Goal: Information Seeking & Learning: Learn about a topic

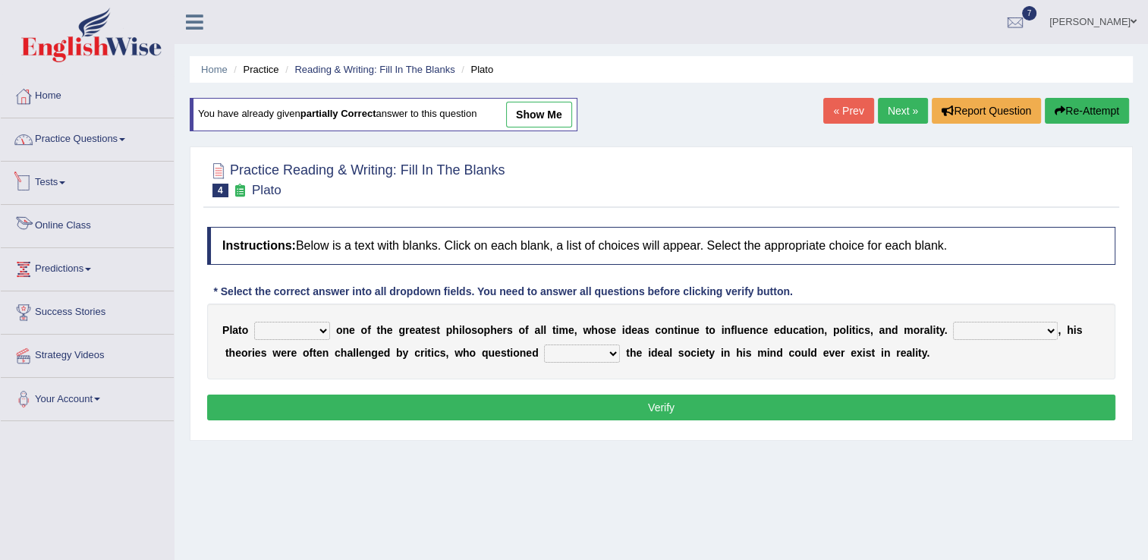
click at [74, 225] on link "Online Class" at bounding box center [87, 224] width 173 height 38
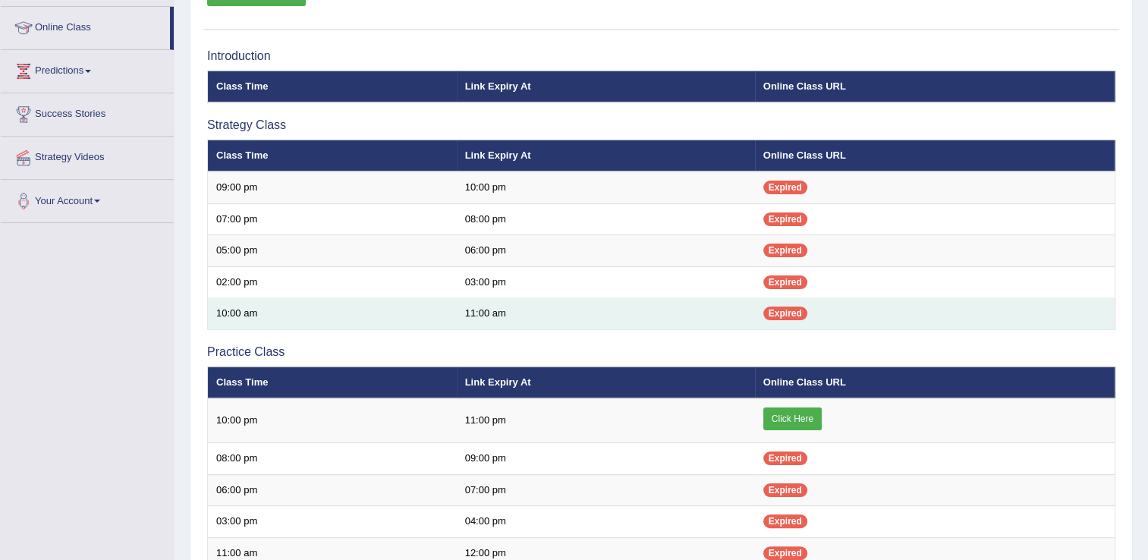
scroll to position [212, 0]
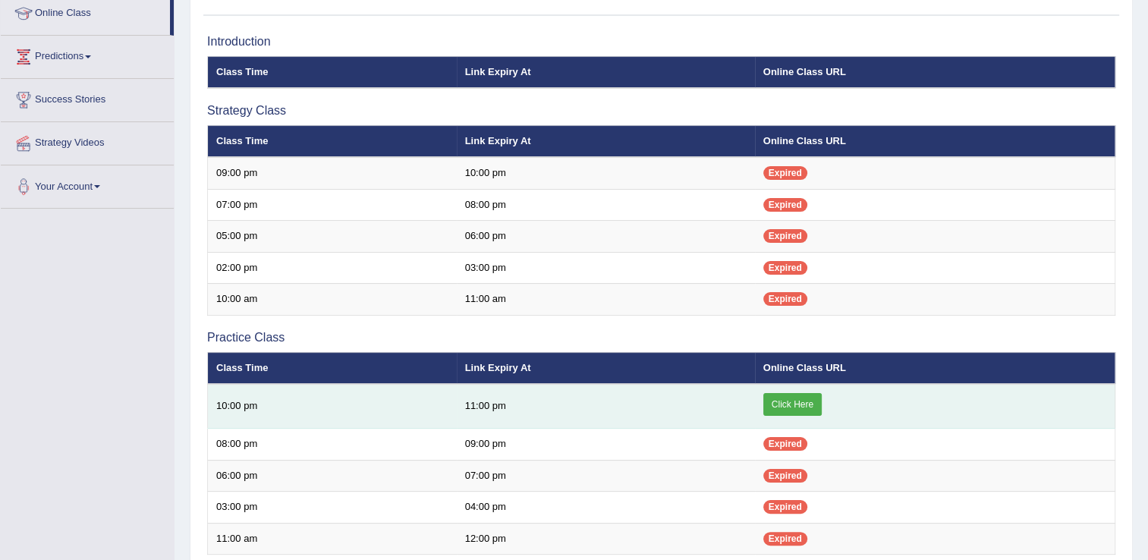
click at [789, 400] on link "Click Here" at bounding box center [792, 404] width 58 height 23
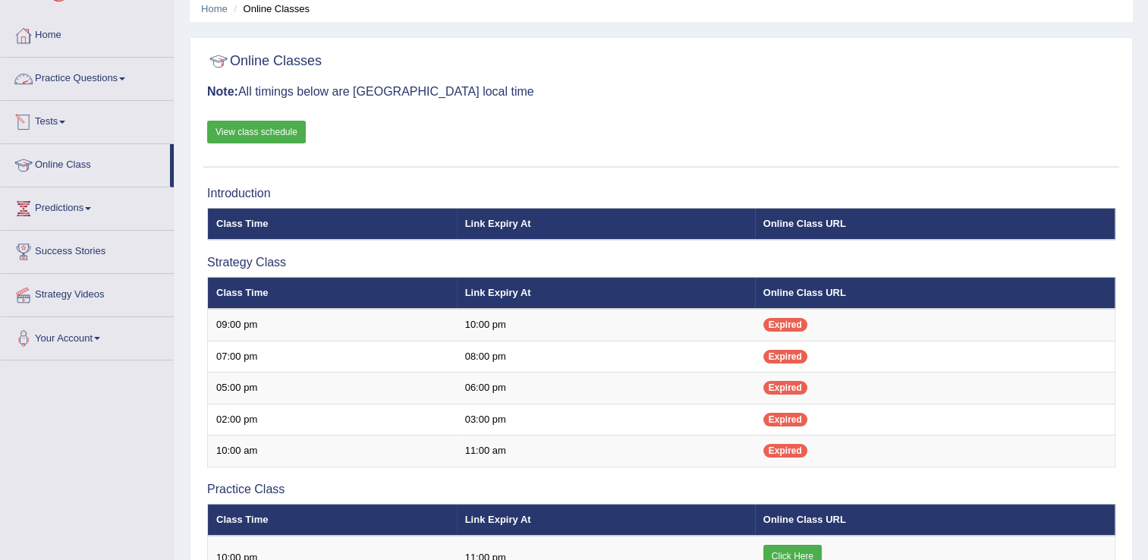
scroll to position [30, 0]
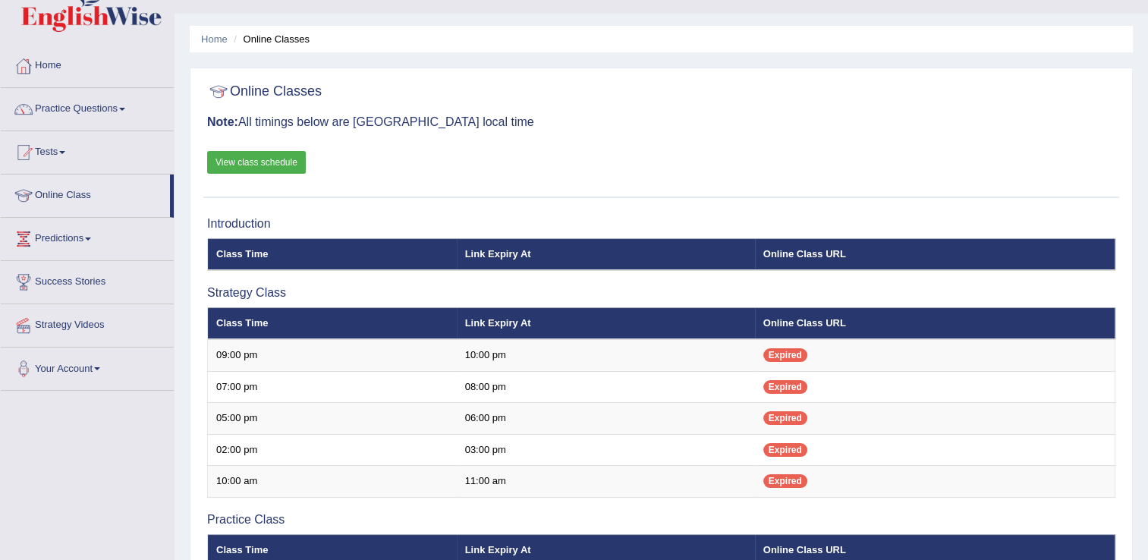
click at [103, 116] on link "Practice Questions" at bounding box center [87, 107] width 173 height 38
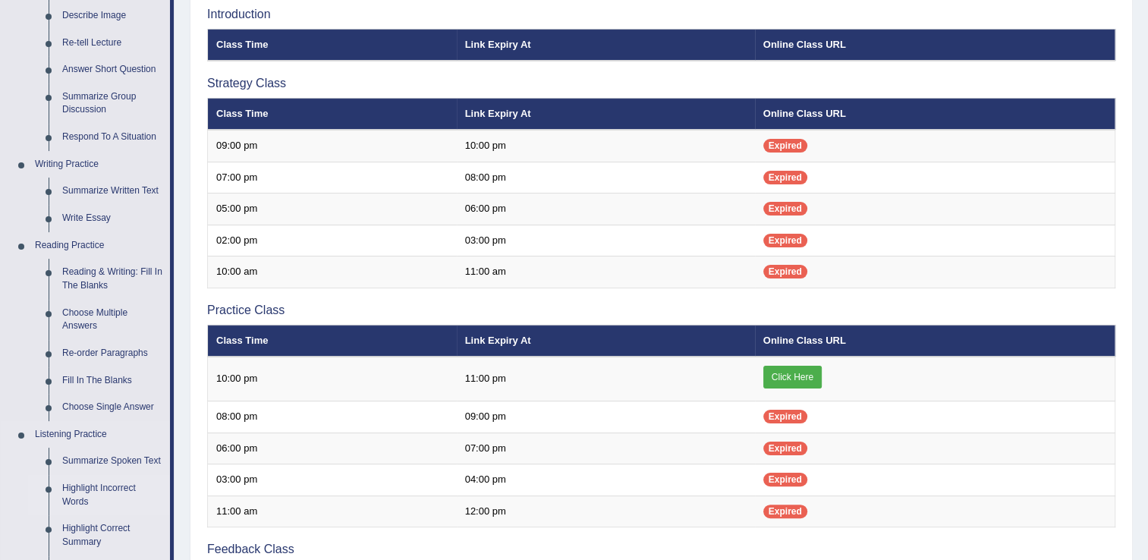
scroll to position [243, 0]
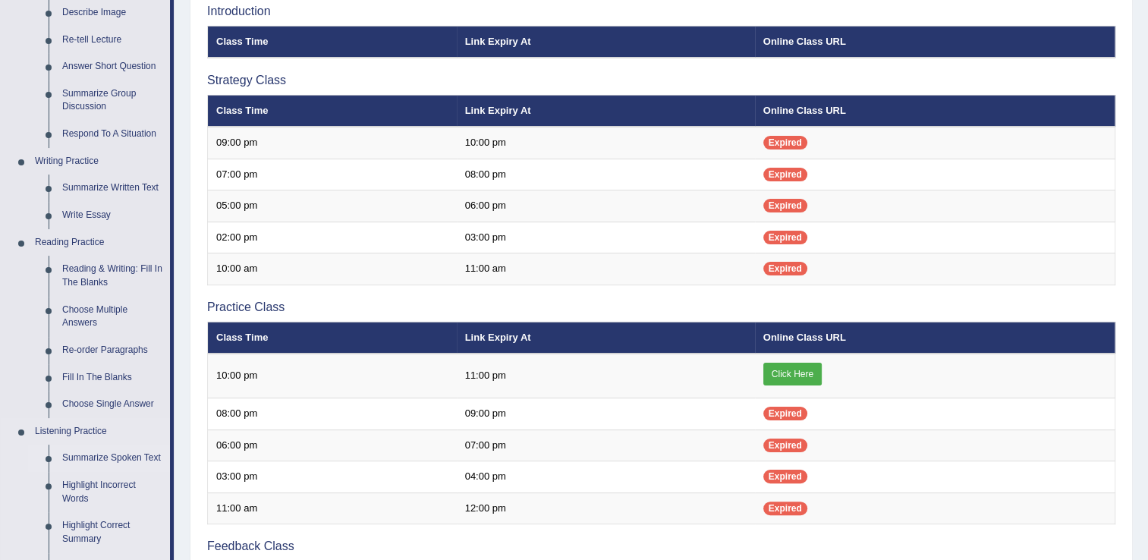
click at [109, 463] on link "Summarize Spoken Text" at bounding box center [112, 458] width 115 height 27
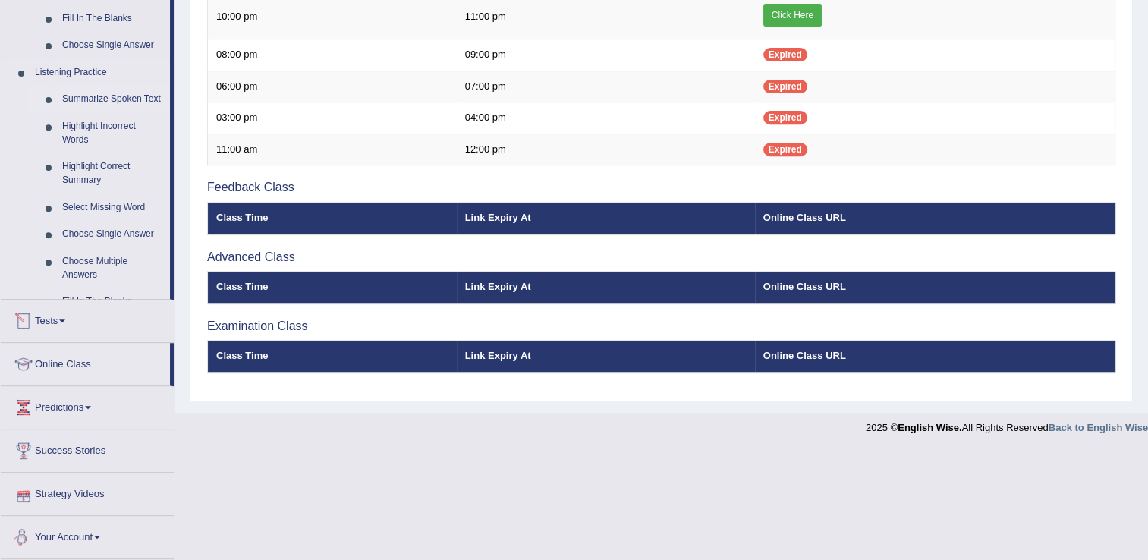
scroll to position [549, 0]
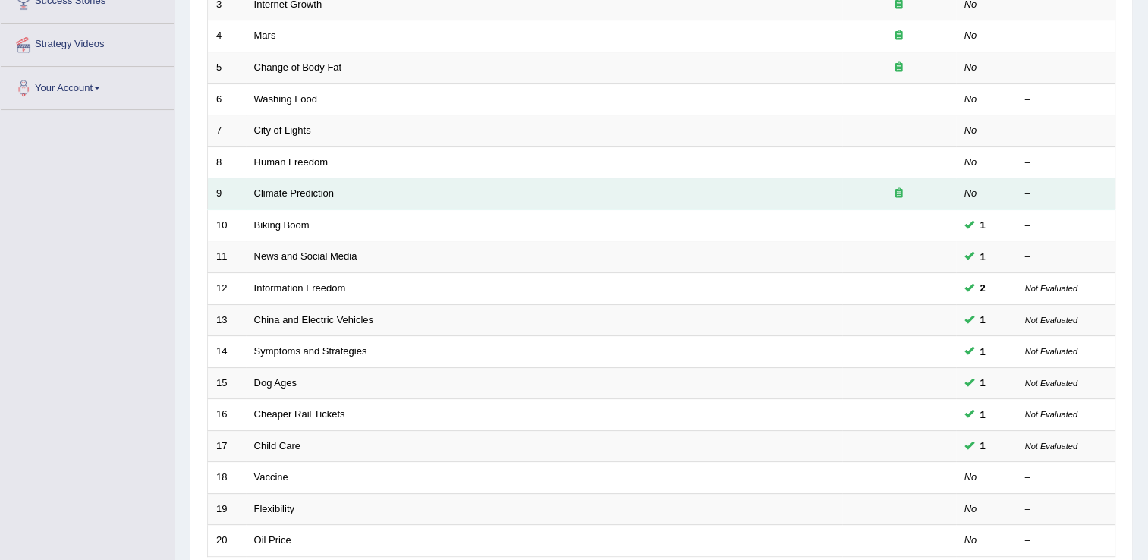
scroll to position [334, 0]
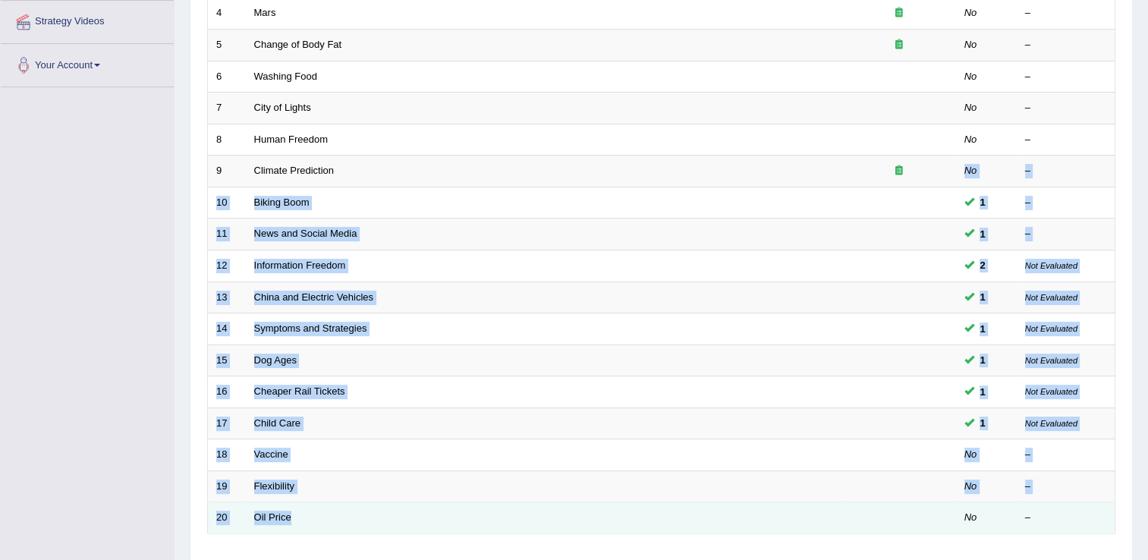
drag, startPoint x: 355, startPoint y: 488, endPoint x: 336, endPoint y: 517, distance: 35.1
click at [336, 517] on tbody "1 Peasant Debt No – 2 Loggerhead Turtle No – 3 Internet Growth No – 4 Mars No –…" at bounding box center [661, 218] width 907 height 631
click at [336, 517] on td "Oil Price" at bounding box center [544, 518] width 596 height 32
click at [303, 516] on td "Oil Price" at bounding box center [544, 518] width 596 height 32
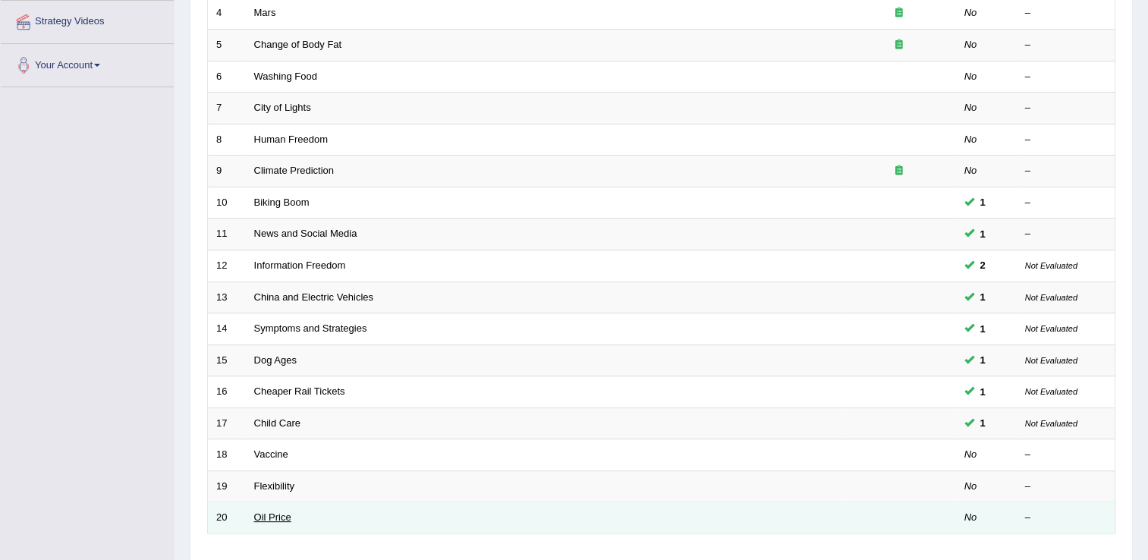
click at [281, 511] on link "Oil Price" at bounding box center [272, 516] width 37 height 11
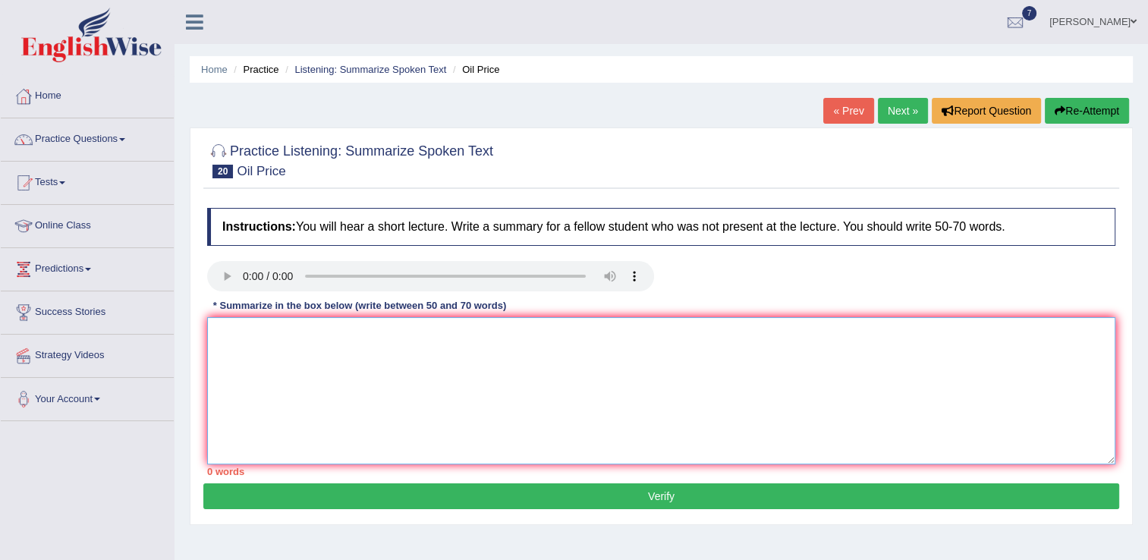
click at [237, 326] on textarea at bounding box center [661, 390] width 908 height 147
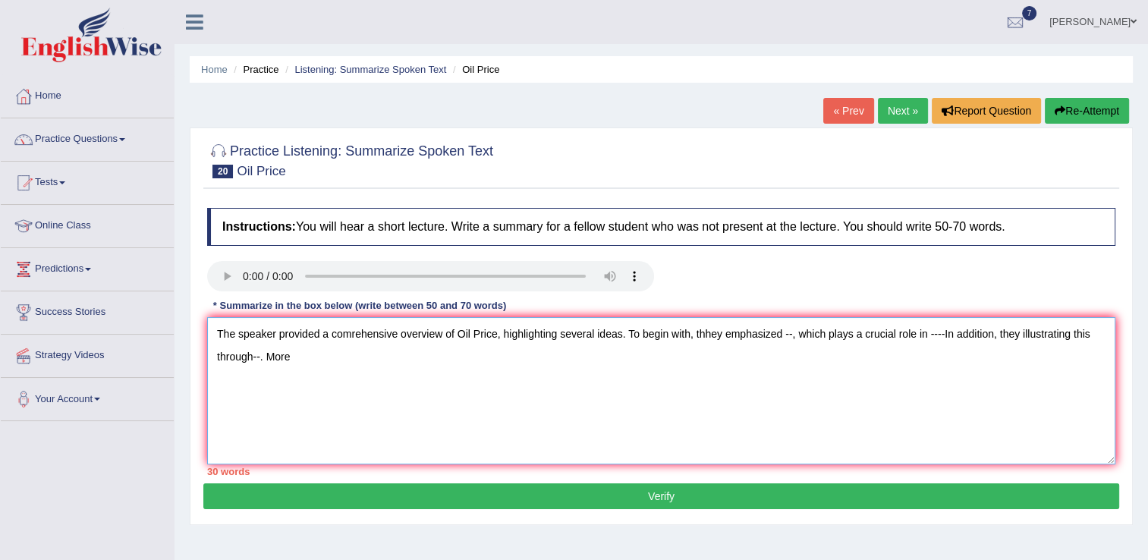
click at [292, 360] on textarea "The speaker provided a comrehensive overview of Oil Price, highlighting several…" at bounding box center [661, 390] width 908 height 147
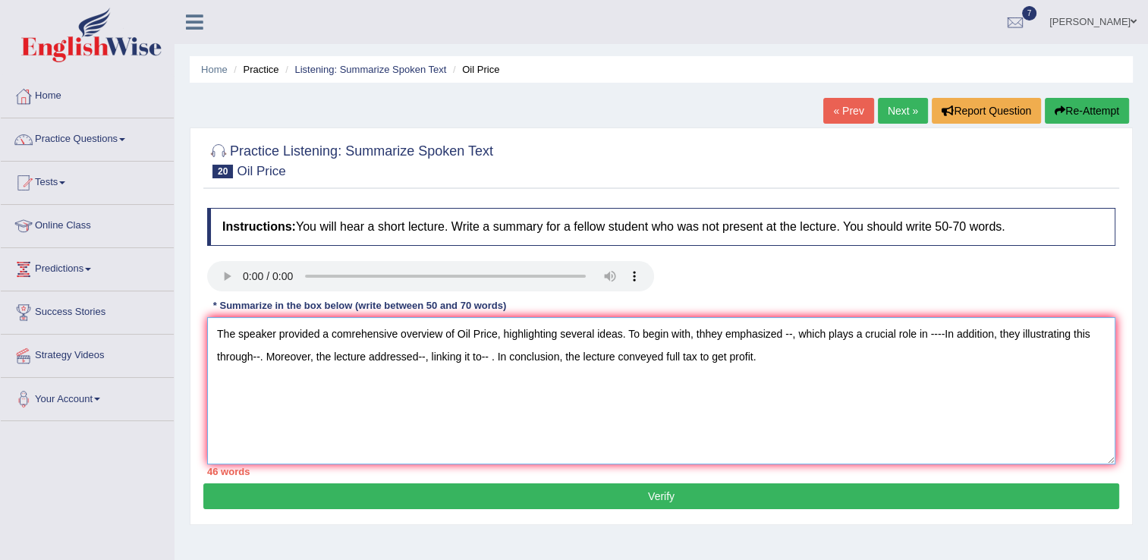
click at [704, 335] on textarea "The speaker provided a comrehensive overview of Oil Price, highlighting several…" at bounding box center [661, 390] width 908 height 147
click at [778, 333] on textarea "The speaker provided a comrehensive overview of Oil Price, highlighting several…" at bounding box center [661, 390] width 908 height 147
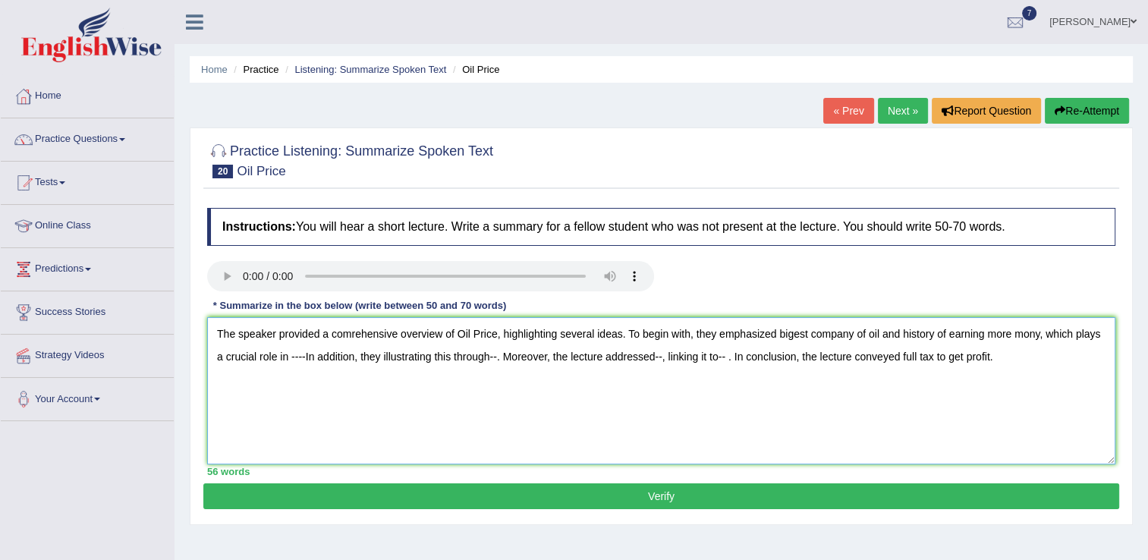
click at [294, 356] on textarea "The speaker provided a comrehensive overview of Oil Price, highlighting several…" at bounding box center [661, 390] width 908 height 147
click at [561, 353] on textarea "The speaker provided a comrehensive overview of Oil Price, highlighting several…" at bounding box center [661, 390] width 908 height 147
click at [784, 354] on textarea "The speaker provided a comrehensive overview of Oil Price, highlighting several…" at bounding box center [661, 390] width 908 height 147
click at [781, 357] on textarea "The speaker provided a comrehensive overview of Oil Price, highlighting several…" at bounding box center [661, 390] width 908 height 147
click at [837, 354] on textarea "The speaker provided a comrehensive overview of Oil Price, highlighting several…" at bounding box center [661, 390] width 908 height 147
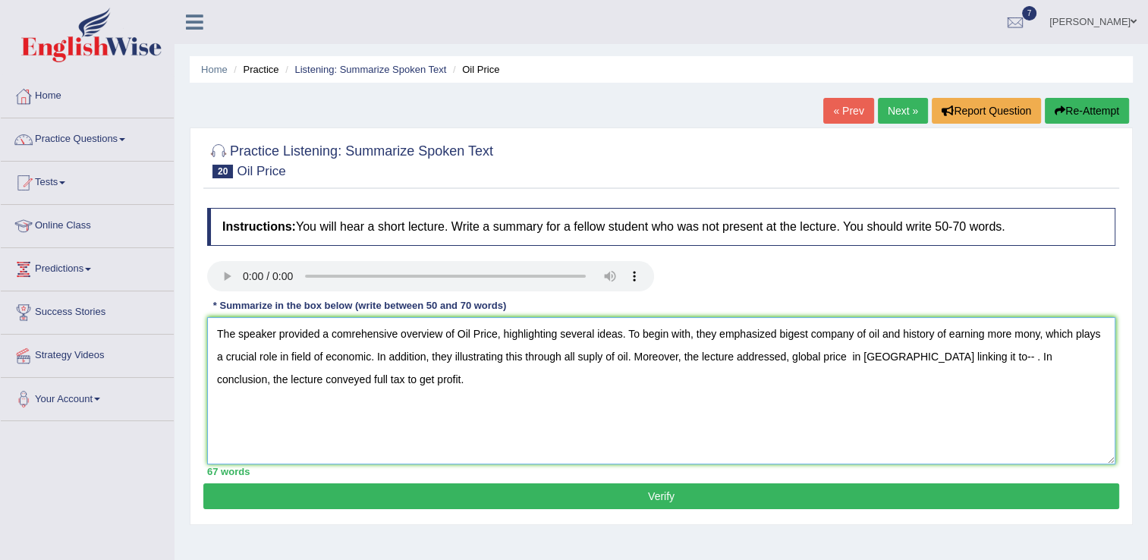
click at [926, 356] on textarea "The speaker provided a comrehensive overview of Oil Price, highlighting several…" at bounding box center [661, 390] width 908 height 147
click at [1004, 355] on textarea "The speaker provided a comrehensive overview of Oil Price, highlighting several…" at bounding box center [661, 390] width 908 height 147
type textarea "The speaker provided a comrehensive overview of Oil Price, highlighting several…"
click at [661, 499] on button "Verify" at bounding box center [661, 496] width 916 height 26
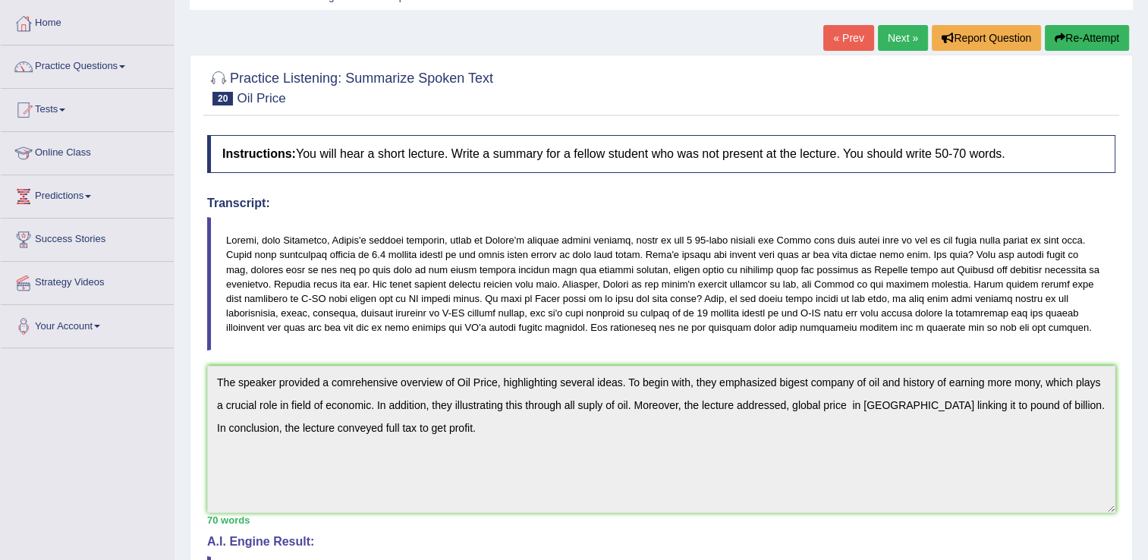
scroll to position [61, 0]
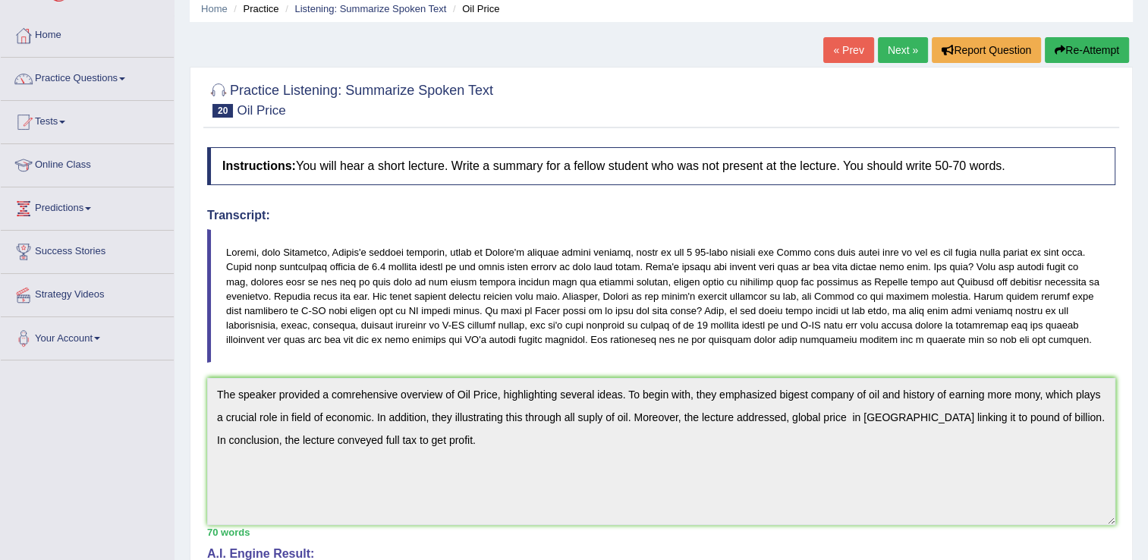
click at [909, 44] on link "Next »" at bounding box center [903, 50] width 50 height 26
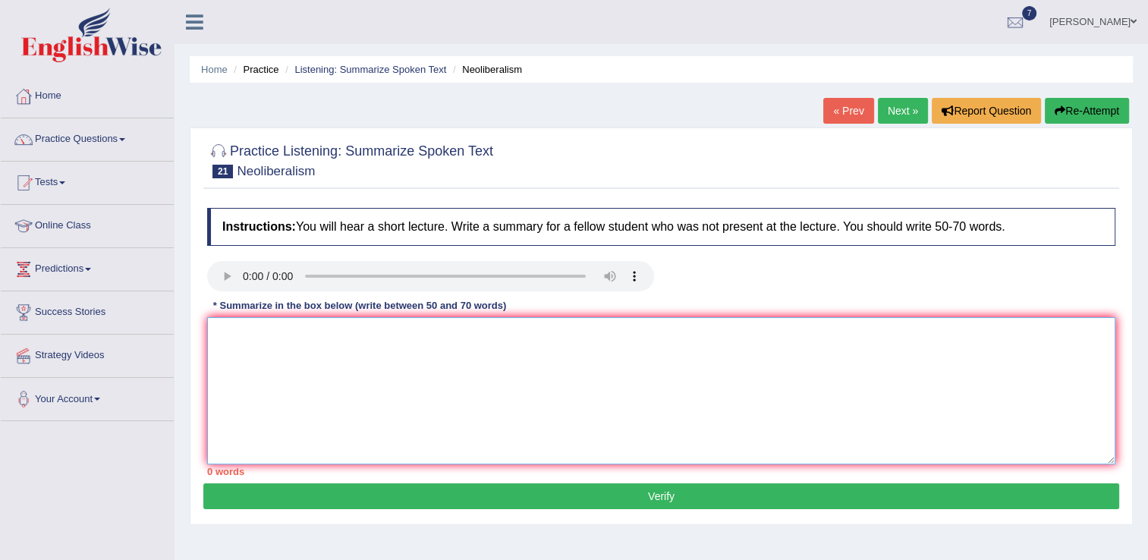
click at [231, 347] on textarea at bounding box center [661, 390] width 908 height 147
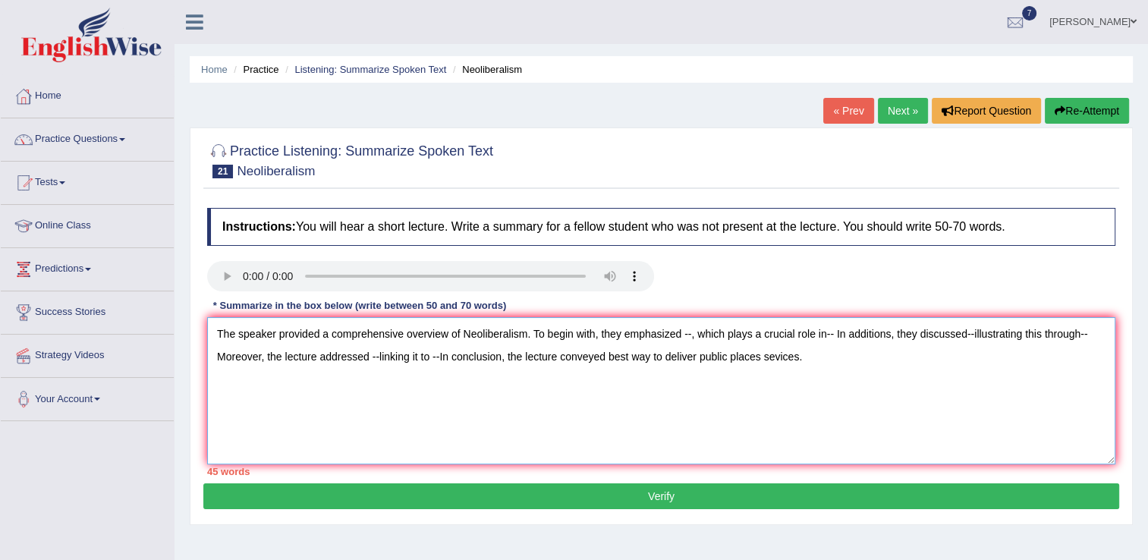
click at [687, 334] on textarea "The speaker provided a comprehensive overview of Neoliberalism. To begin with, …" at bounding box center [661, 390] width 908 height 147
click at [908, 332] on textarea "The speaker provided a comprehensive overview of Neoliberalism. To begin with, …" at bounding box center [661, 390] width 908 height 147
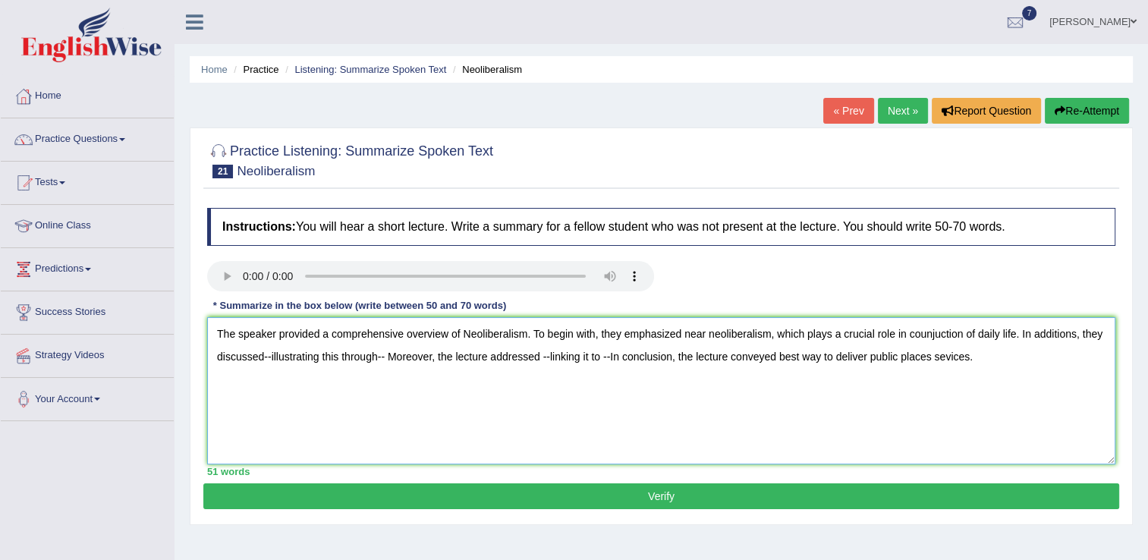
click at [269, 355] on textarea "The speaker provided a comprehensive overview of Neoliberalism. To begin with, …" at bounding box center [661, 390] width 908 height 147
click at [491, 352] on textarea "The speaker provided a comprehensive overview of Neoliberalism. To begin with, …" at bounding box center [661, 390] width 908 height 147
click at [756, 354] on textarea "The speaker provided a comprehensive overview of Neoliberalism. To begin with, …" at bounding box center [661, 390] width 908 height 147
click at [903, 352] on textarea "The speaker provided a comprehensive overview of Neoliberalism. To begin with, …" at bounding box center [661, 390] width 908 height 147
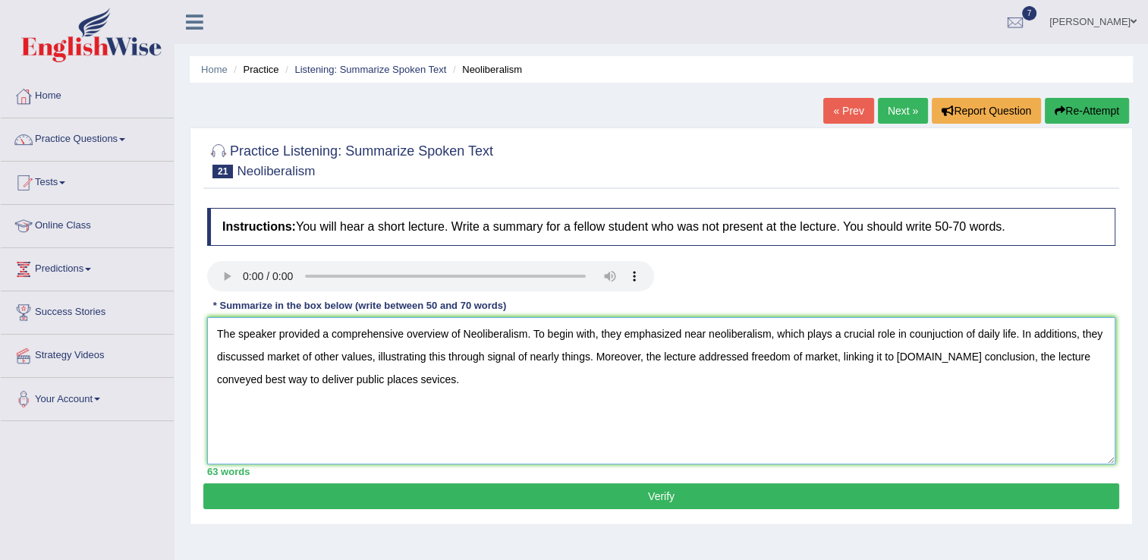
click at [903, 352] on textarea "The speaker provided a comprehensive overview of Neoliberalism. To begin with, …" at bounding box center [661, 390] width 908 height 147
click at [905, 357] on textarea "The speaker provided a comprehensive overview of Neoliberalism. To begin with, …" at bounding box center [661, 390] width 908 height 147
click at [959, 357] on textarea "The speaker provided a comprehensive overview of Neoliberalism. To begin with, …" at bounding box center [661, 390] width 908 height 147
click at [517, 354] on textarea "The speaker provided a comprehensive overview of Neoliberalism. To begin with, …" at bounding box center [661, 390] width 908 height 147
click at [466, 334] on textarea "The speaker provided a comprehensive overview of Neoliberalism. To begin with, …" at bounding box center [661, 390] width 908 height 147
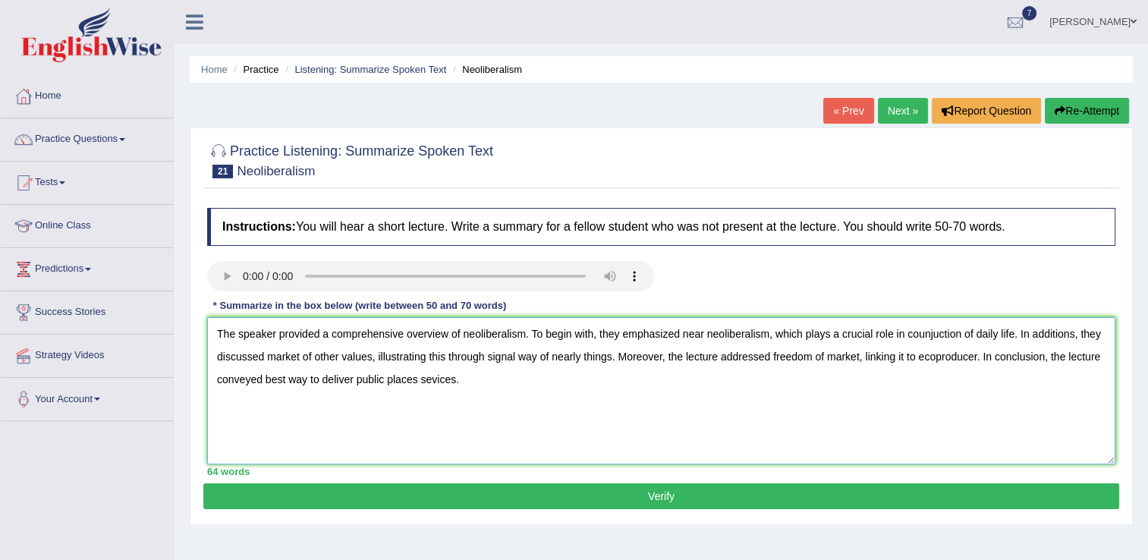
click at [1072, 333] on textarea "The speaker provided a comprehensive overview of neoliberalism. To begin with, …" at bounding box center [661, 390] width 908 height 147
type textarea "The speaker provided a comprehensive overview of neoliberalism. To begin with, …"
click at [637, 496] on button "Verify" at bounding box center [661, 496] width 916 height 26
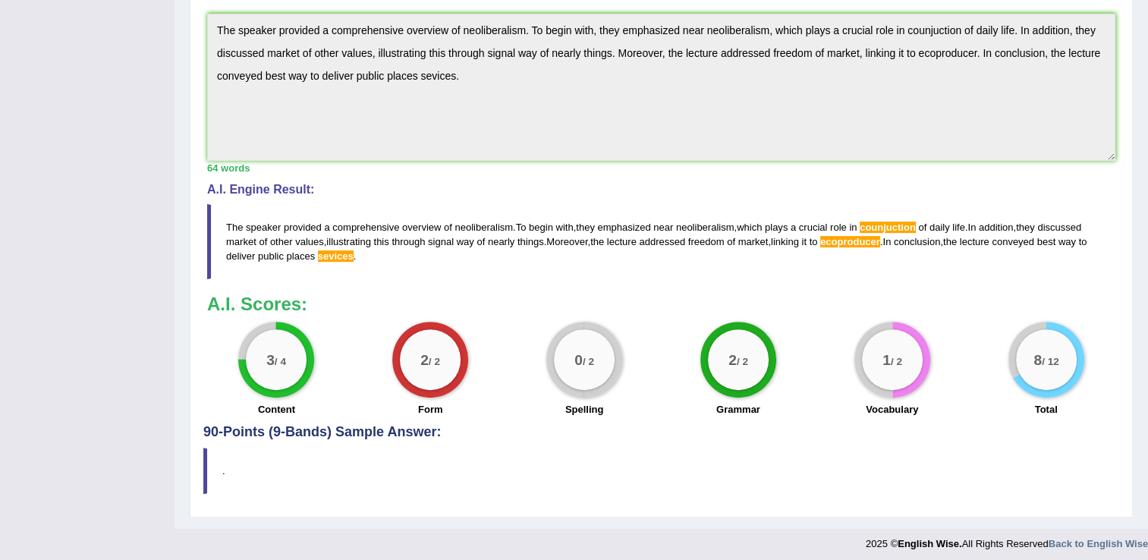
scroll to position [429, 0]
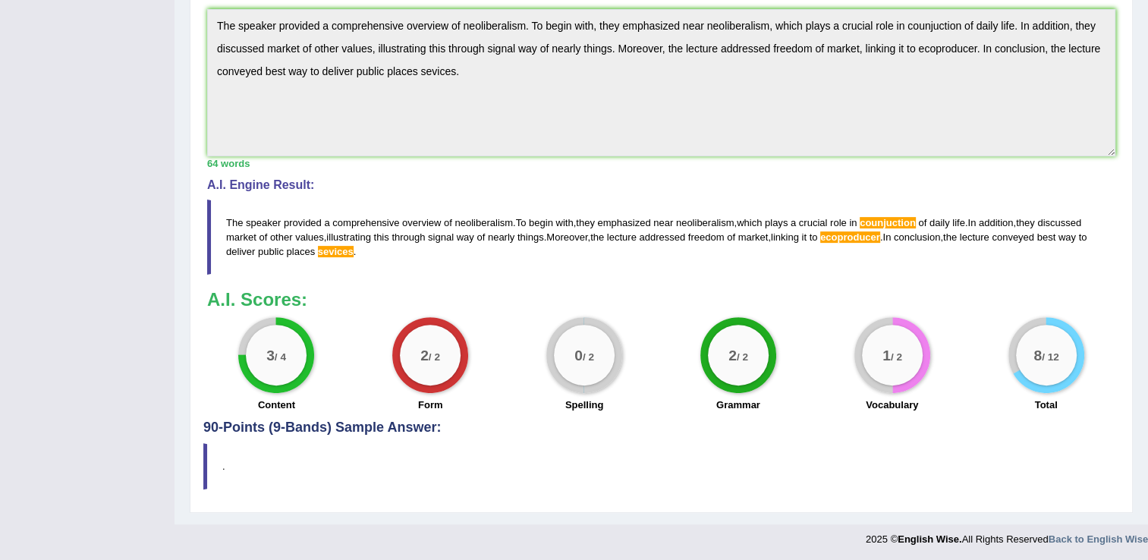
click at [903, 220] on span "counjuction" at bounding box center [887, 222] width 56 height 11
click at [902, 218] on span "counjuction" at bounding box center [887, 222] width 56 height 11
click at [334, 247] on span "sevices" at bounding box center [336, 251] width 36 height 11
click at [340, 252] on span "sevices" at bounding box center [336, 251] width 36 height 11
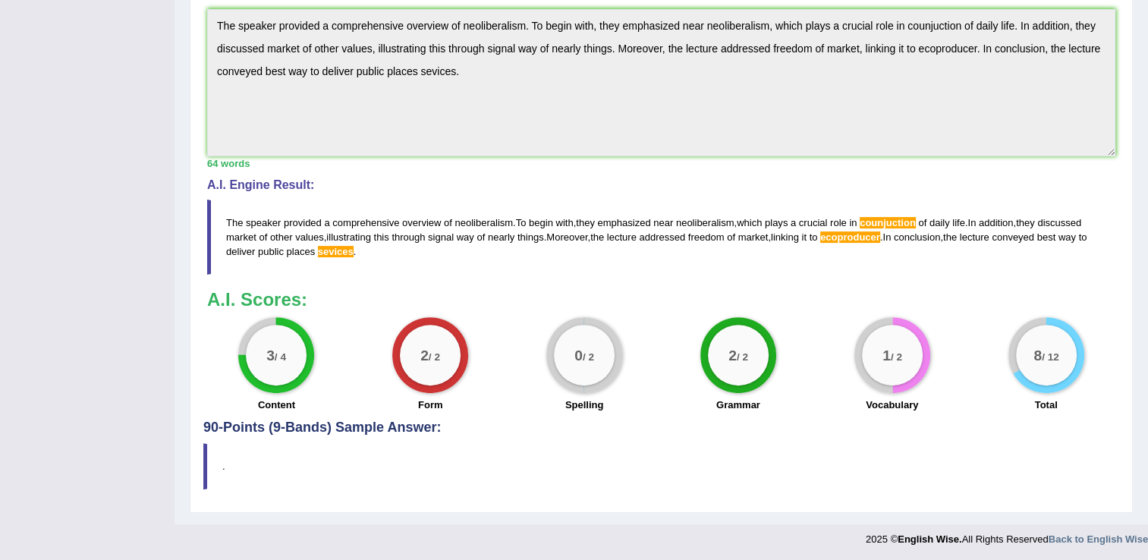
click at [340, 252] on span "sevices" at bounding box center [336, 251] width 36 height 11
click at [1004, 345] on div "8 / 12 Total" at bounding box center [1046, 366] width 154 height 98
click at [332, 250] on span "sevices" at bounding box center [336, 251] width 36 height 11
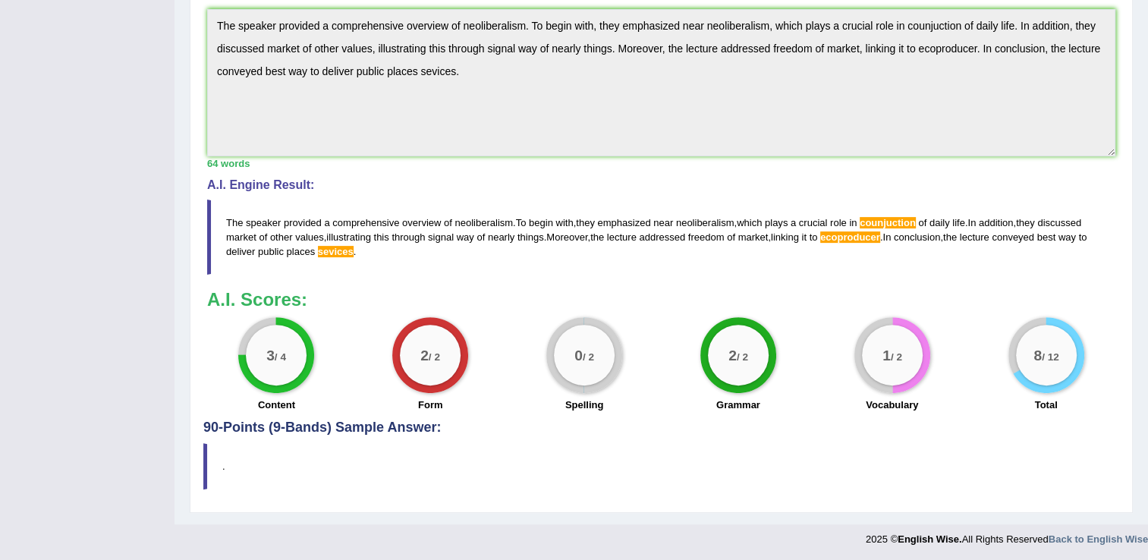
click at [337, 257] on blockquote "The speaker provided a comprehensive overview of neoliberalism . To begin with …" at bounding box center [661, 237] width 908 height 75
click at [337, 250] on span "sevices" at bounding box center [336, 251] width 36 height 11
click at [337, 251] on span "sevices" at bounding box center [336, 251] width 36 height 11
click at [340, 252] on span "sevices" at bounding box center [336, 251] width 36 height 11
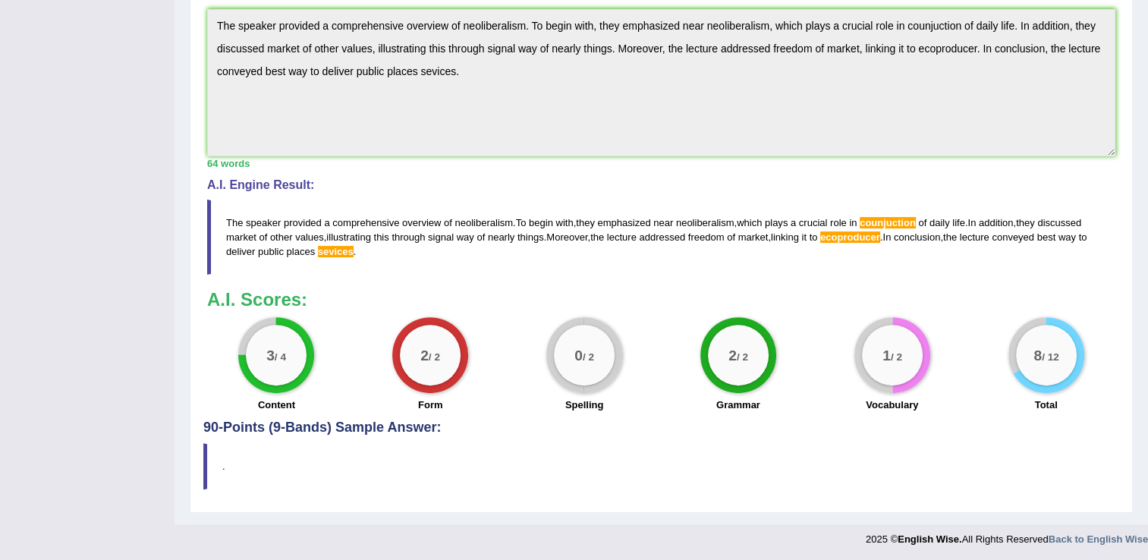
click at [340, 252] on span "sevices" at bounding box center [336, 251] width 36 height 11
click at [334, 256] on blockquote "The speaker provided a comprehensive overview of neoliberalism . To begin with …" at bounding box center [661, 237] width 908 height 75
click at [335, 250] on span "sevices" at bounding box center [336, 251] width 36 height 11
click at [344, 251] on span "sevices" at bounding box center [336, 251] width 36 height 11
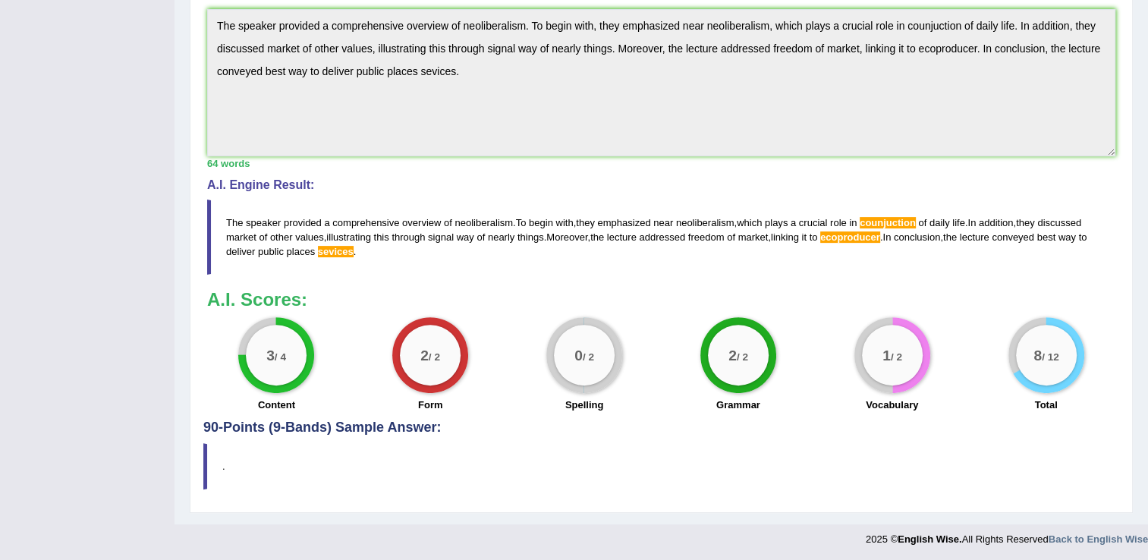
click at [344, 251] on span "sevices" at bounding box center [336, 251] width 36 height 11
click at [331, 249] on span "sevices" at bounding box center [336, 251] width 36 height 11
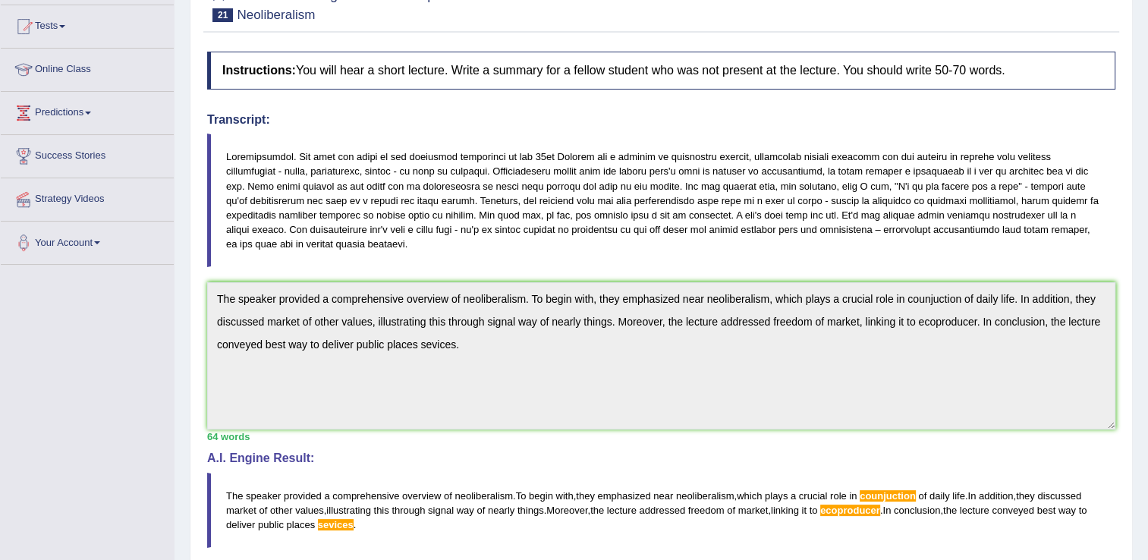
scroll to position [126, 0]
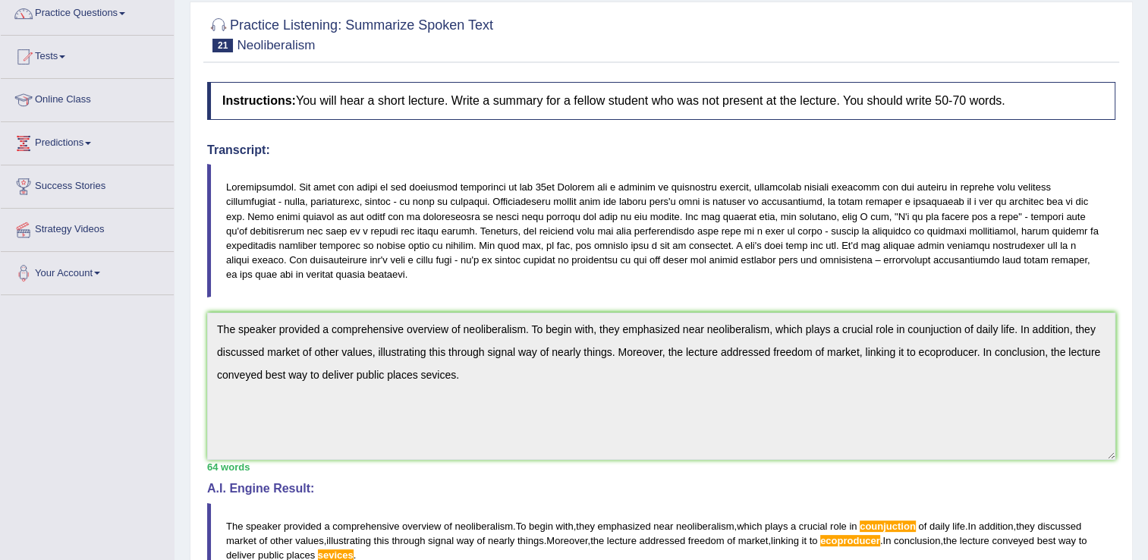
drag, startPoint x: 415, startPoint y: 190, endPoint x: 87, endPoint y: 85, distance: 344.0
click at [87, 85] on div "Toggle navigation Home Practice Questions Speaking Practice Read Aloud Repeat S…" at bounding box center [574, 366] width 1148 height 984
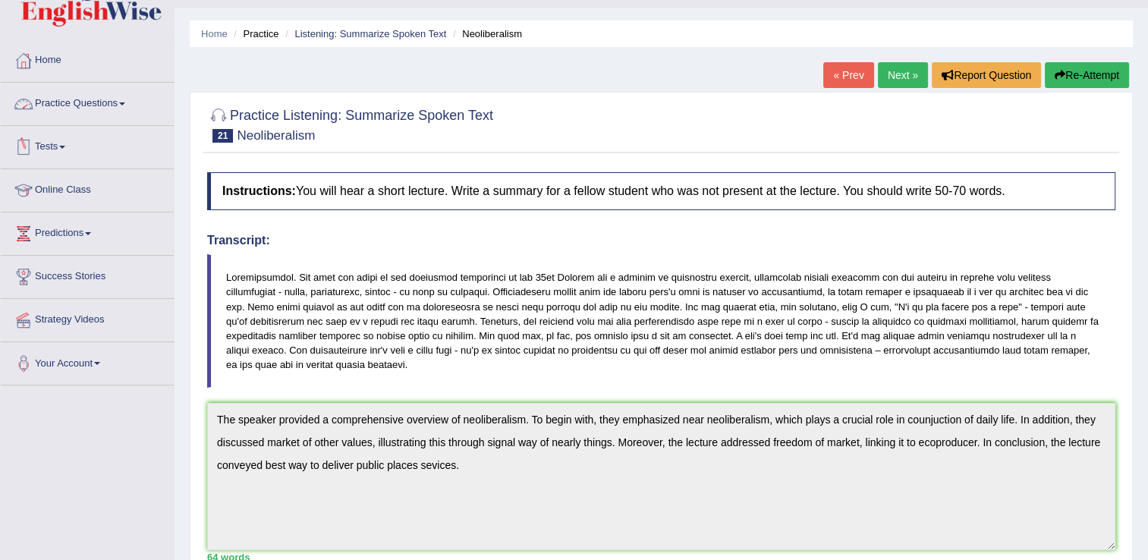
scroll to position [35, 0]
click at [87, 85] on ul "Home Practice Questions Speaking Practice Read Aloud Repeat Sentence Describe I…" at bounding box center [87, 213] width 173 height 346
click at [99, 101] on link "Practice Questions" at bounding box center [87, 102] width 173 height 38
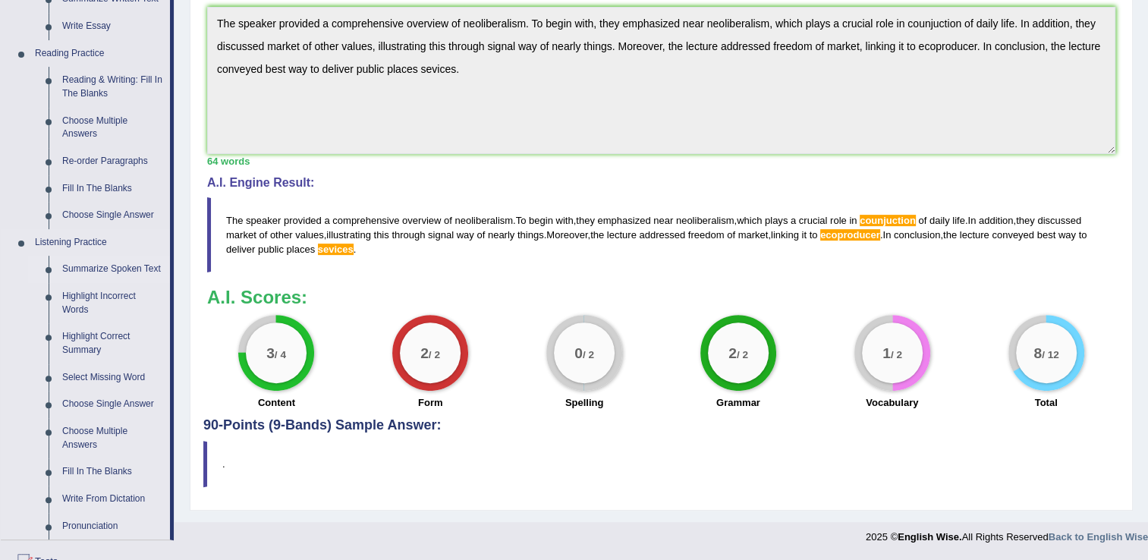
scroll to position [460, 0]
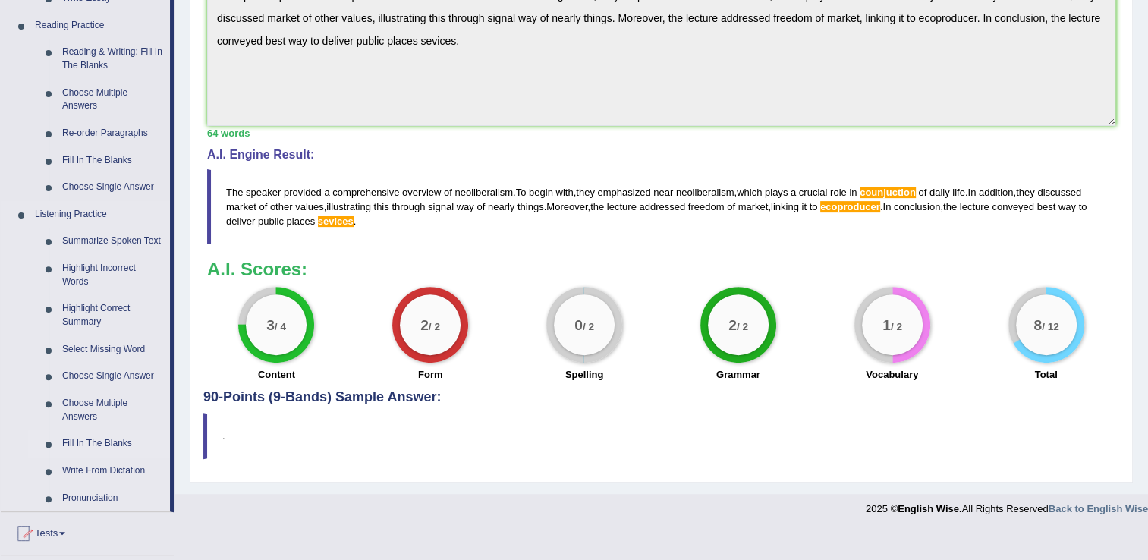
click at [124, 448] on link "Fill In The Blanks" at bounding box center [112, 443] width 115 height 27
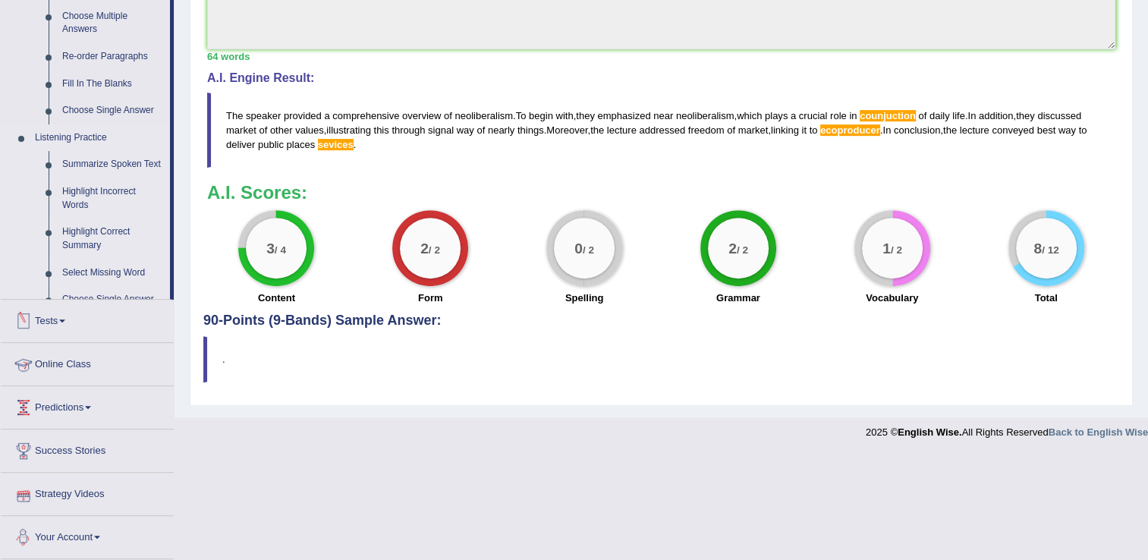
scroll to position [500, 0]
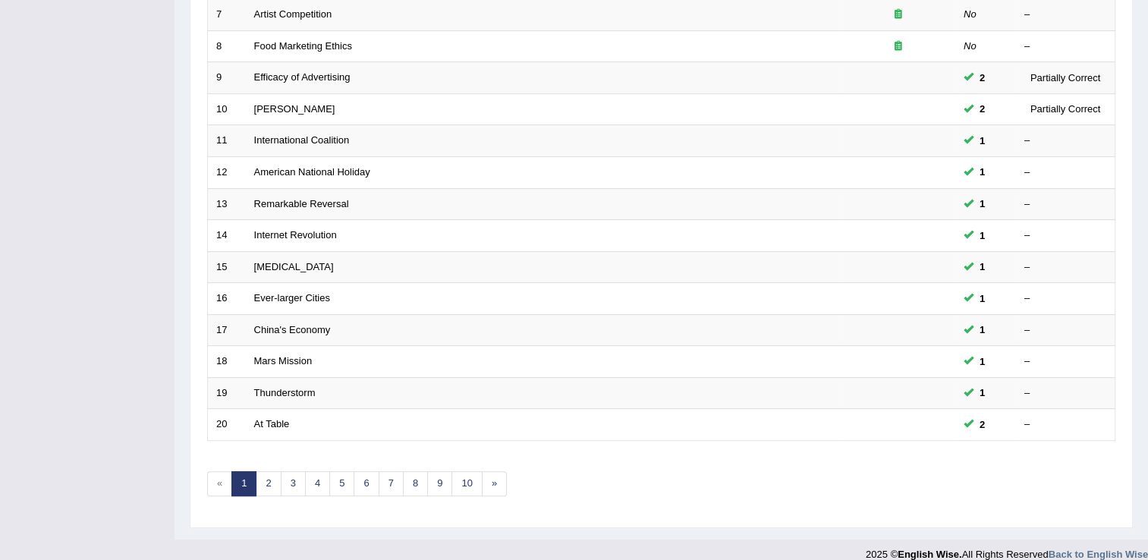
scroll to position [440, 0]
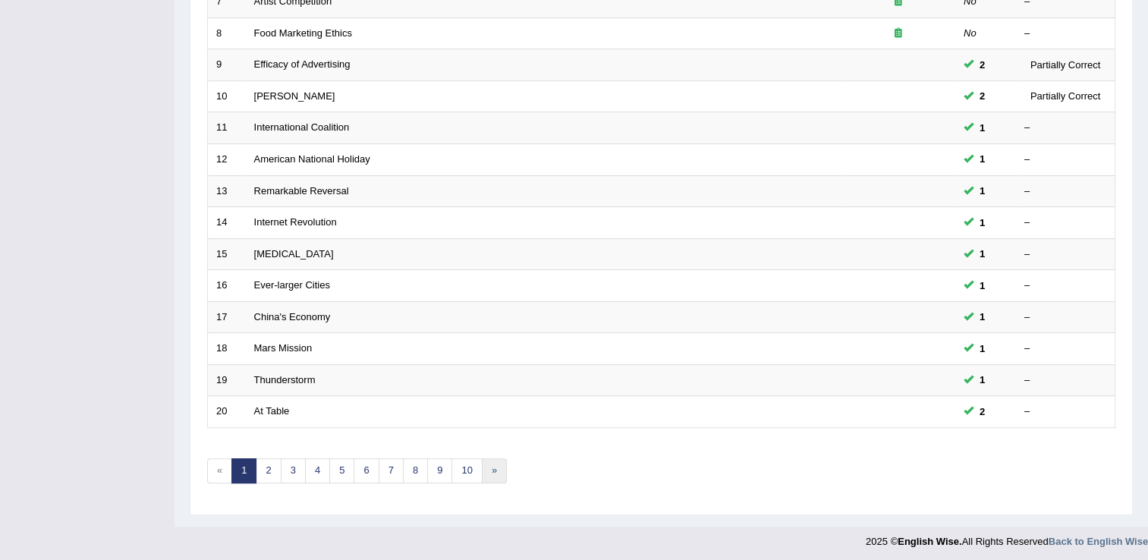
click at [489, 471] on link "»" at bounding box center [494, 470] width 25 height 25
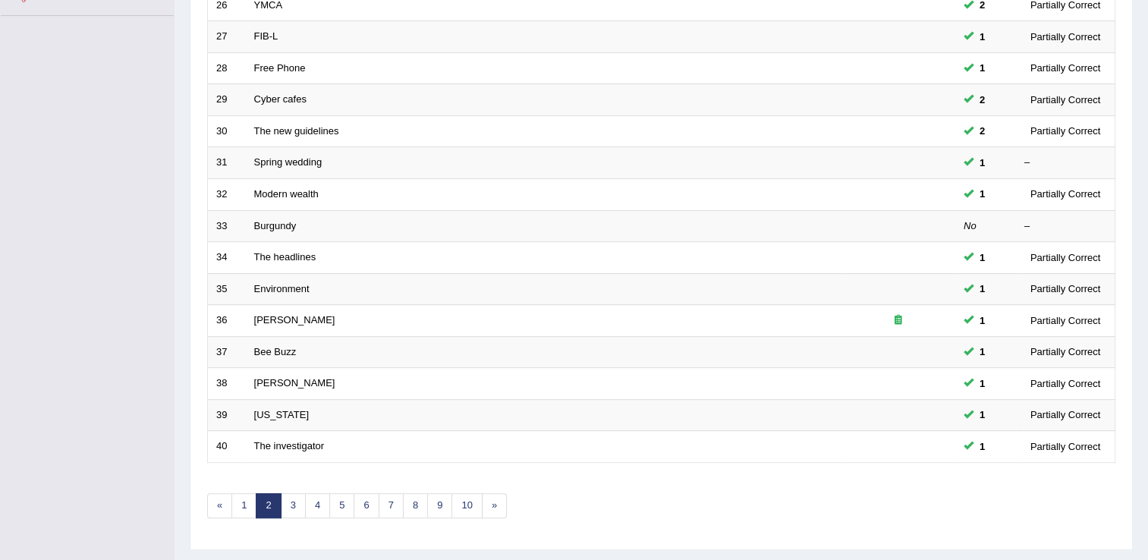
scroll to position [440, 0]
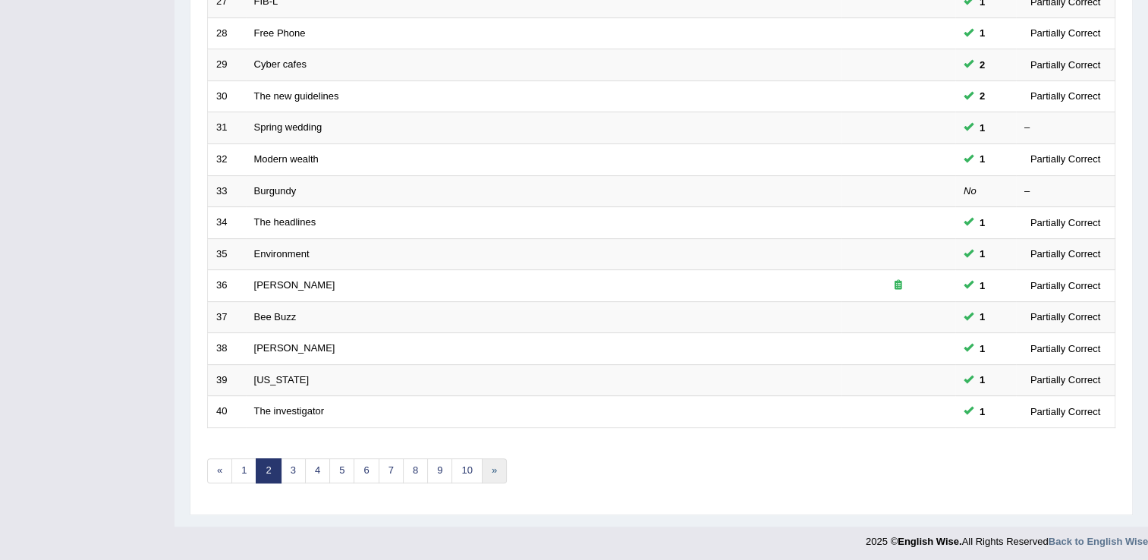
click at [482, 467] on link "»" at bounding box center [494, 470] width 25 height 25
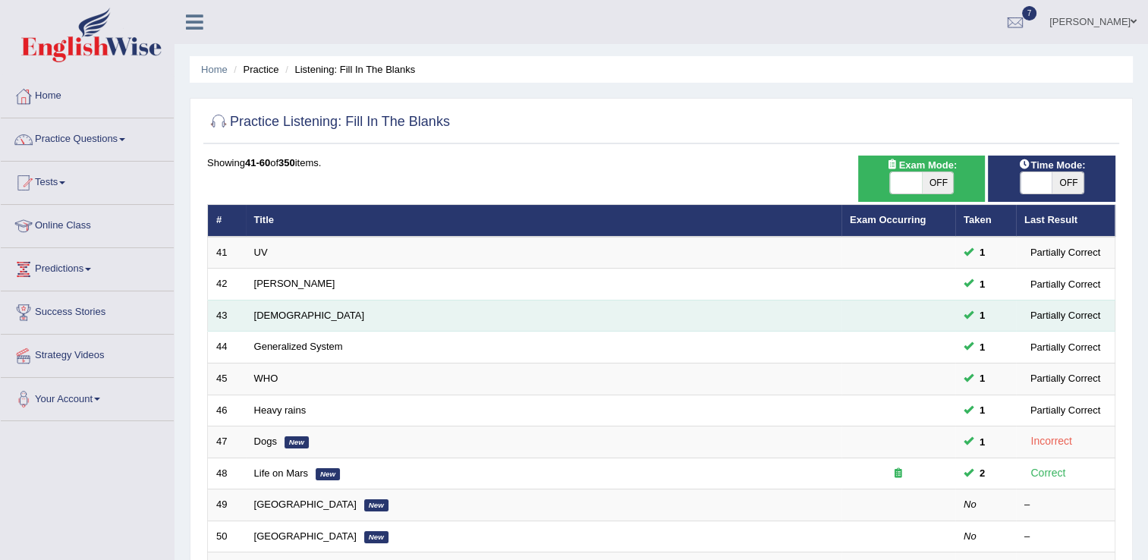
click at [251, 319] on td "Thais" at bounding box center [543, 316] width 595 height 32
drag, startPoint x: 251, startPoint y: 319, endPoint x: 297, endPoint y: 314, distance: 45.8
click at [297, 314] on td "Thais" at bounding box center [543, 316] width 595 height 32
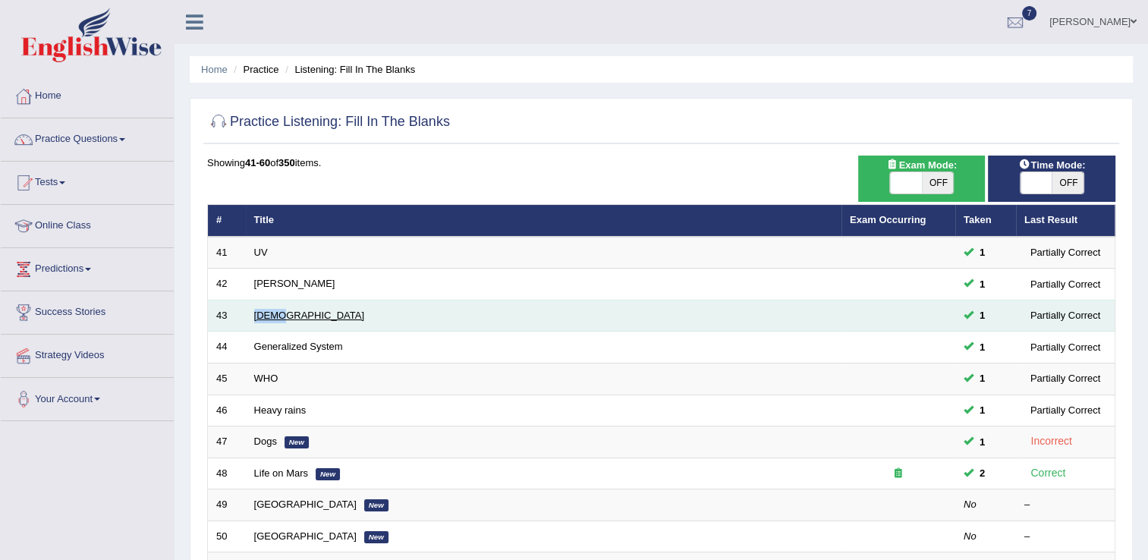
click at [273, 318] on link "Thais" at bounding box center [309, 315] width 110 height 11
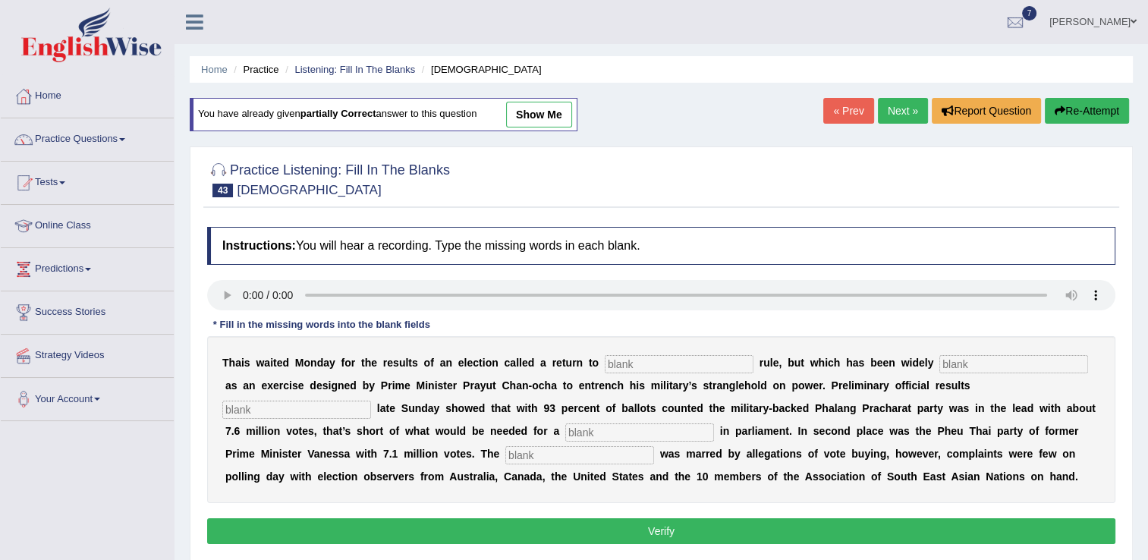
click at [505, 456] on input "text" at bounding box center [579, 455] width 149 height 18
type input "compaign"
click at [605, 362] on input "text" at bounding box center [679, 364] width 149 height 18
type input "democratic"
click at [939, 363] on input "text" at bounding box center [1013, 364] width 149 height 18
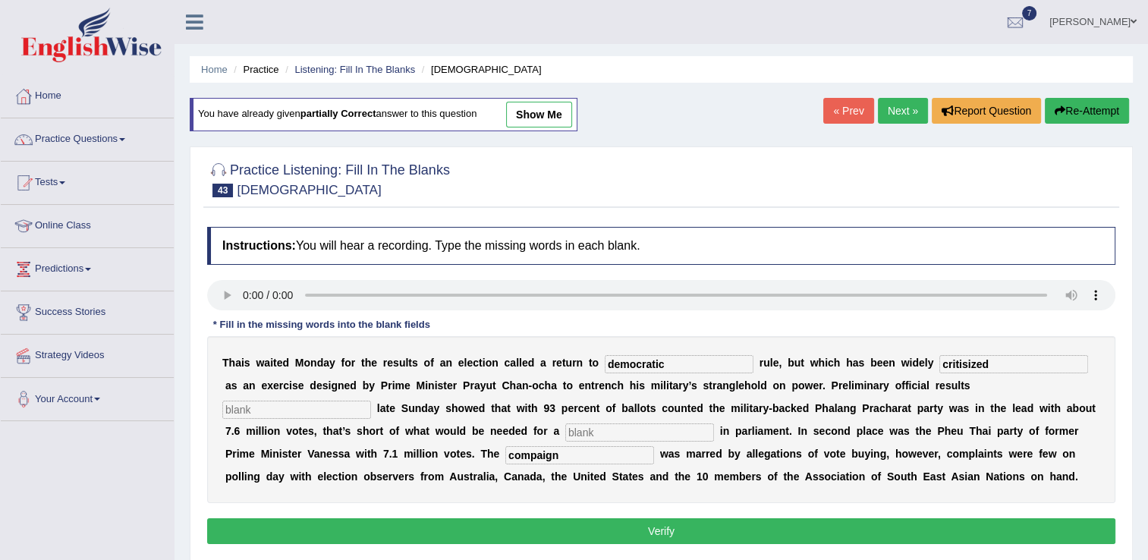
type input "critisized"
click at [371, 401] on input "text" at bounding box center [296, 410] width 149 height 18
type input "released"
click at [565, 429] on input "text" at bounding box center [639, 432] width 149 height 18
type input "majority"
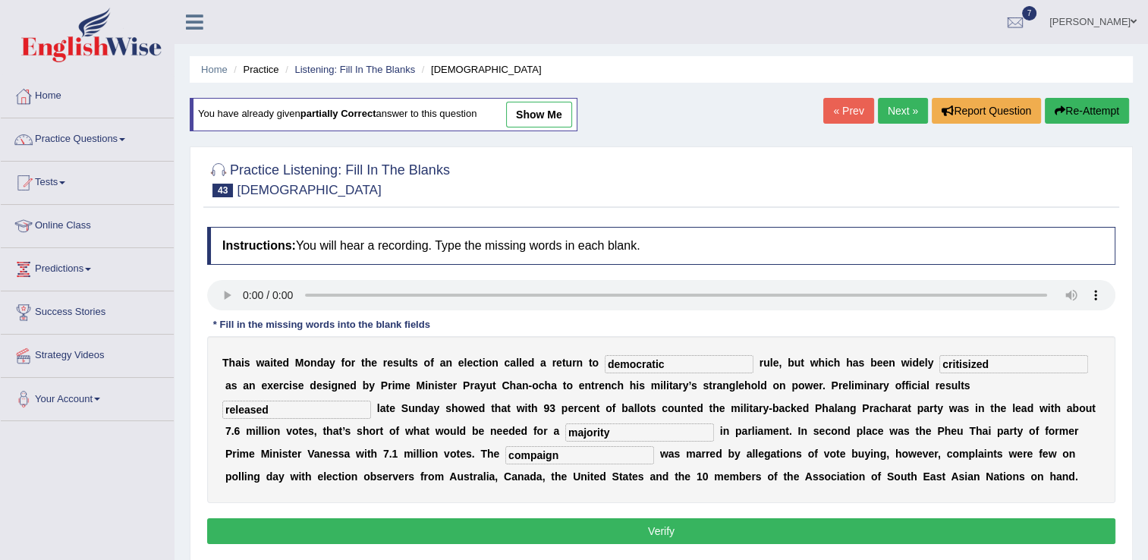
click at [671, 523] on button "Verify" at bounding box center [661, 531] width 908 height 26
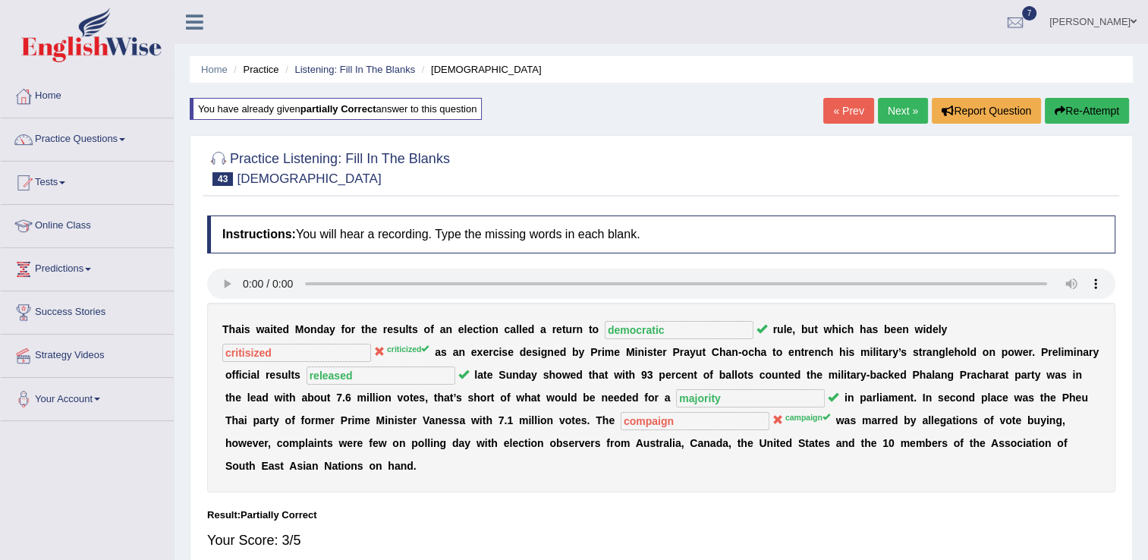
click at [907, 112] on link "Next »" at bounding box center [903, 111] width 50 height 26
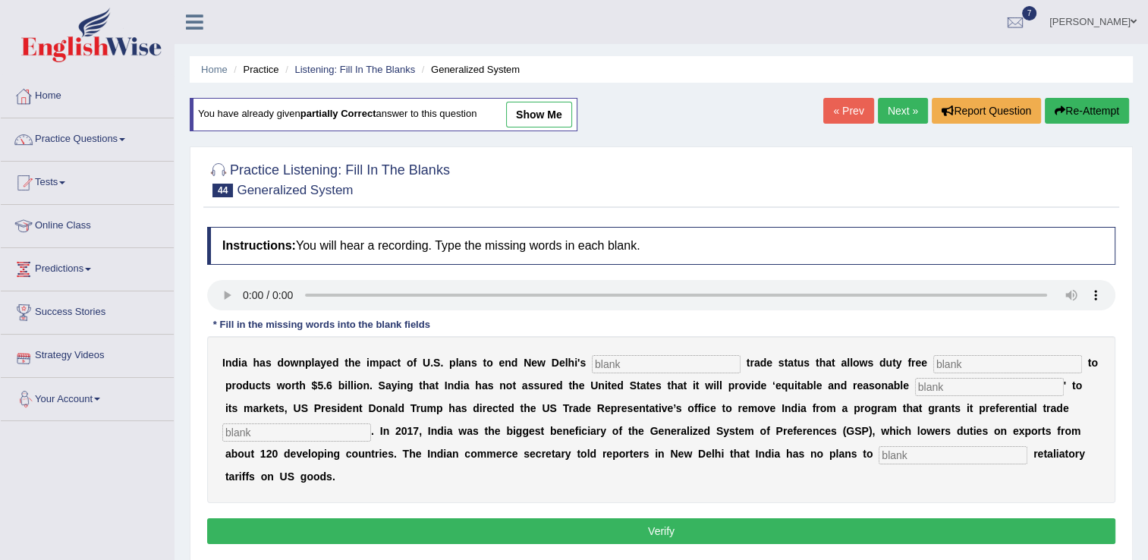
click at [878, 457] on input "text" at bounding box center [952, 455] width 149 height 18
type input "impose"
click at [371, 423] on input "text" at bounding box center [296, 432] width 149 height 18
drag, startPoint x: 955, startPoint y: 407, endPoint x: 639, endPoint y: 441, distance: 317.5
click at [639, 441] on div "I n d i a h a s d o w n p l a y e d t h e i m p a c t o f U . S . p l a n s t o…" at bounding box center [661, 419] width 908 height 167
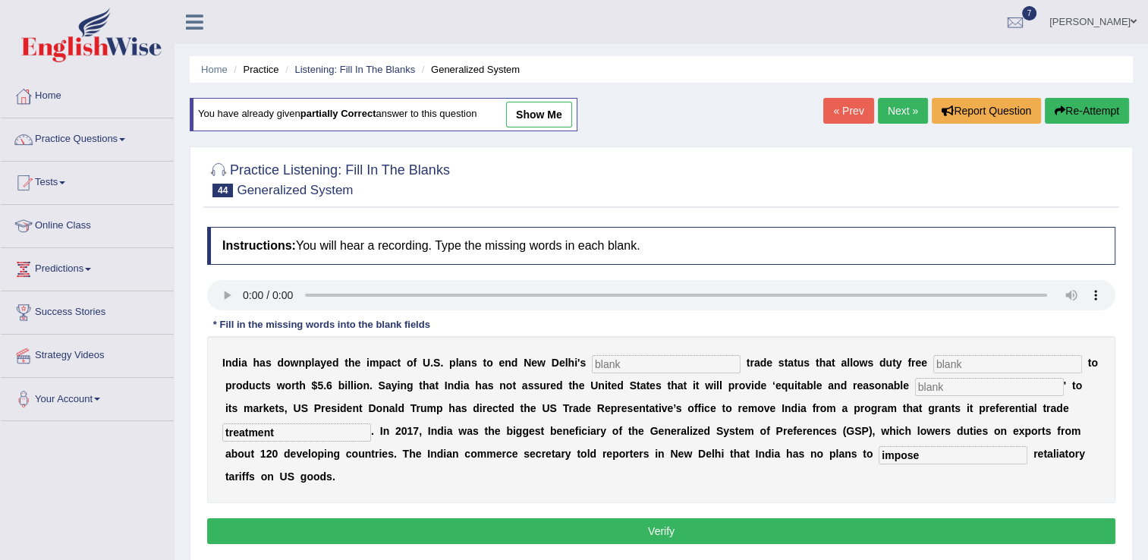
type input "treatment"
click at [915, 382] on input "text" at bounding box center [989, 387] width 149 height 18
type input "ac"
click at [592, 360] on input "text" at bounding box center [666, 364] width 149 height 18
type input "perfomance"
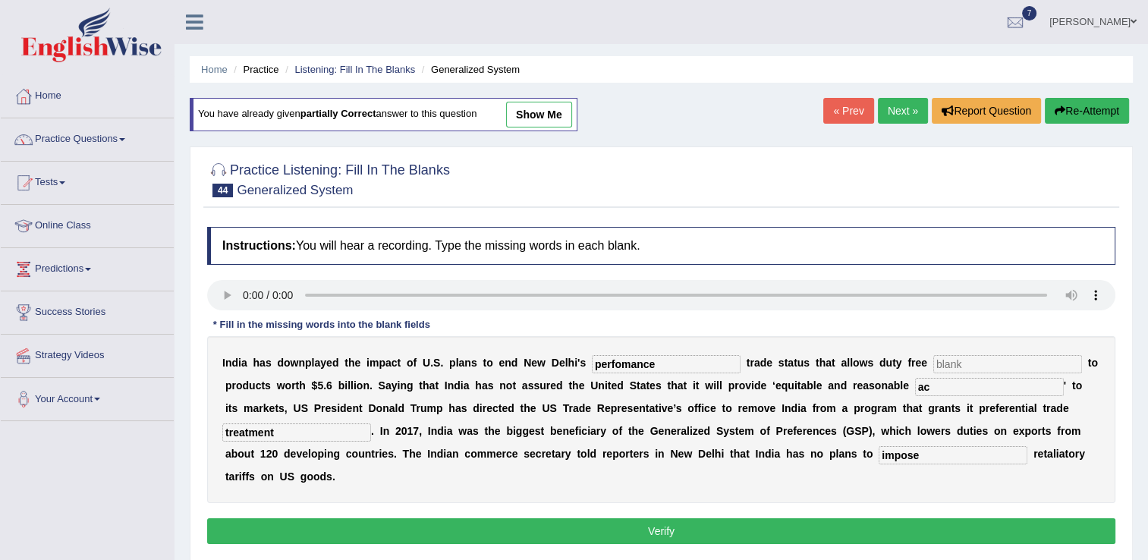
click at [933, 362] on input "text" at bounding box center [1007, 364] width 149 height 18
type input "access"
click at [915, 388] on input "ac" at bounding box center [989, 387] width 149 height 18
type input "assecs"
click at [662, 518] on button "Verify" at bounding box center [661, 531] width 908 height 26
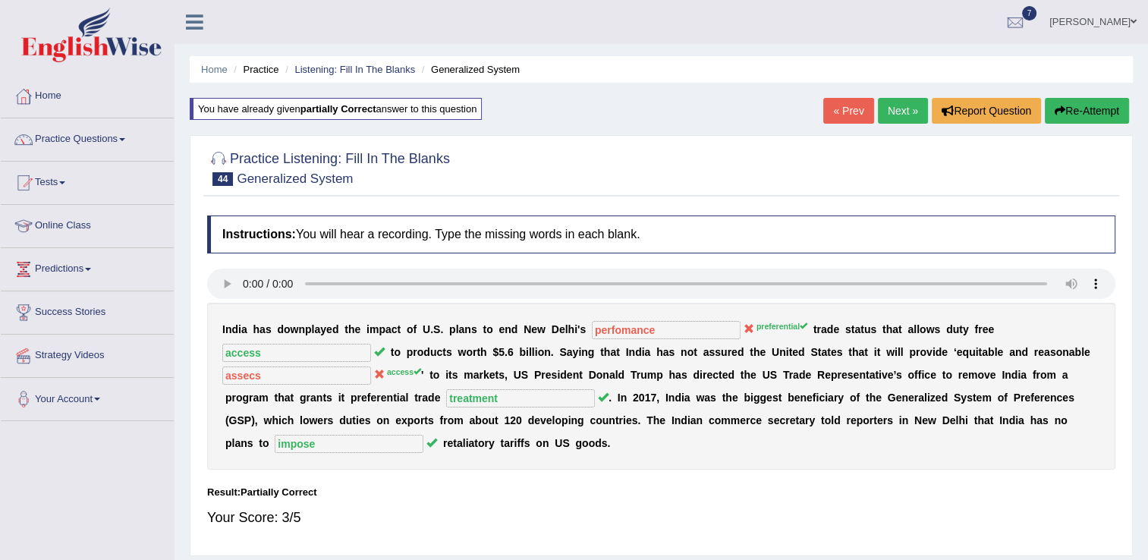
click at [662, 516] on div "Instructions: You will hear a recording. Type the missing words in each blank. …" at bounding box center [661, 378] width 916 height 340
click at [1051, 342] on div "I n d i a h a s d o w n p l a y e d t h e i m p a c t o f U . S . p l a n s t o…" at bounding box center [661, 386] width 908 height 167
click at [134, 162] on ul "Home Practice Questions Speaking Practice Read Aloud Repeat Sentence Describe I…" at bounding box center [87, 248] width 173 height 346
click at [120, 148] on link "Practice Questions" at bounding box center [87, 137] width 173 height 38
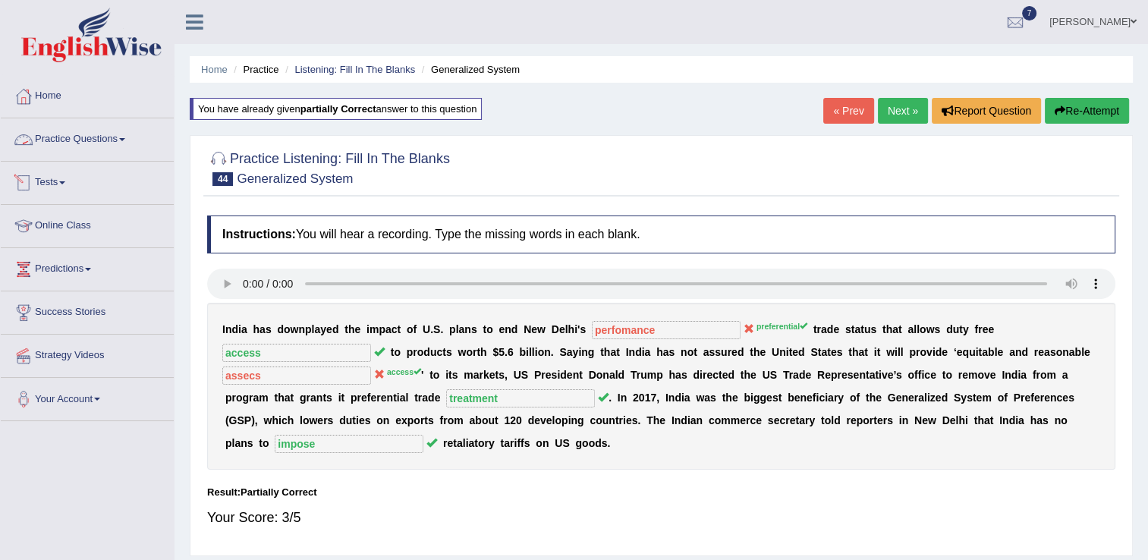
click at [90, 138] on link "Practice Questions" at bounding box center [87, 137] width 173 height 38
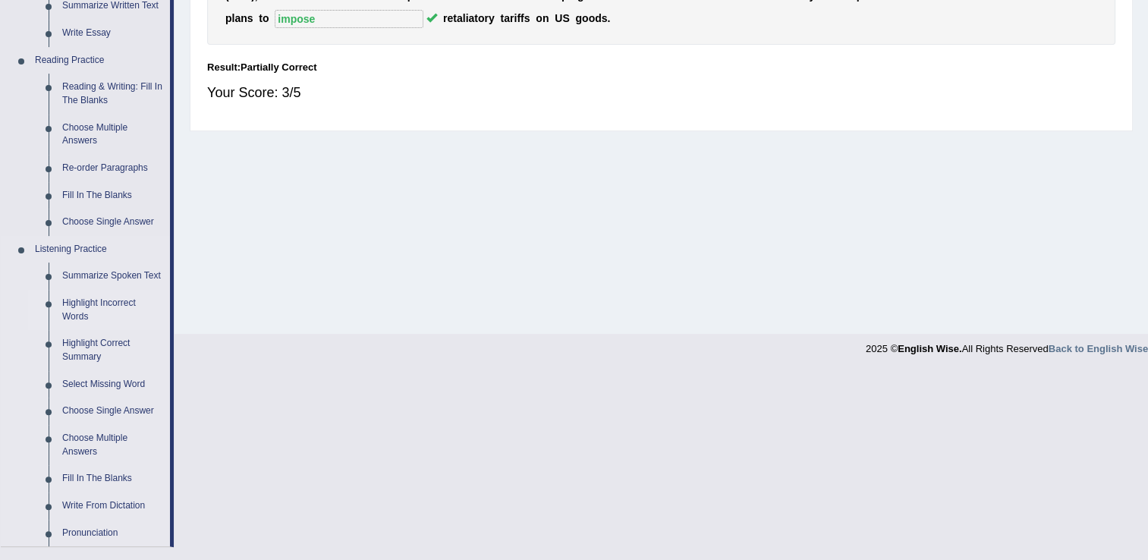
scroll to position [455, 0]
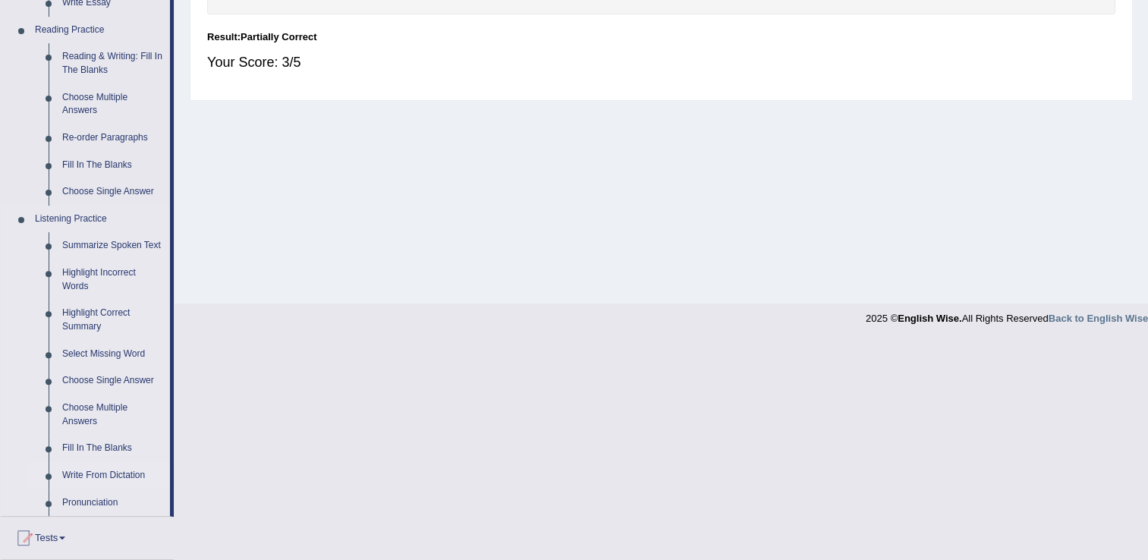
click at [124, 475] on link "Write From Dictation" at bounding box center [112, 475] width 115 height 27
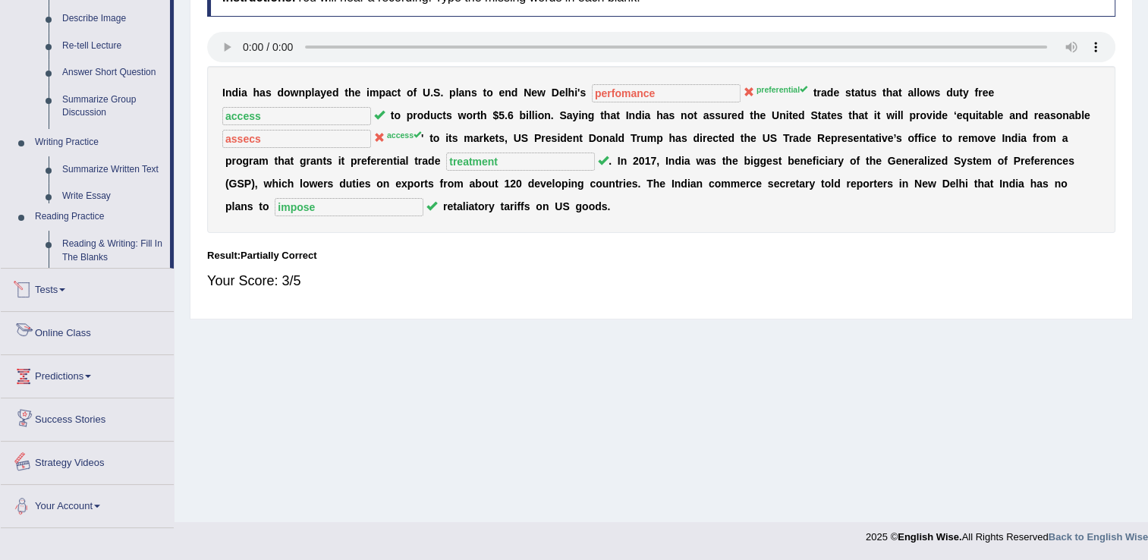
scroll to position [647, 0]
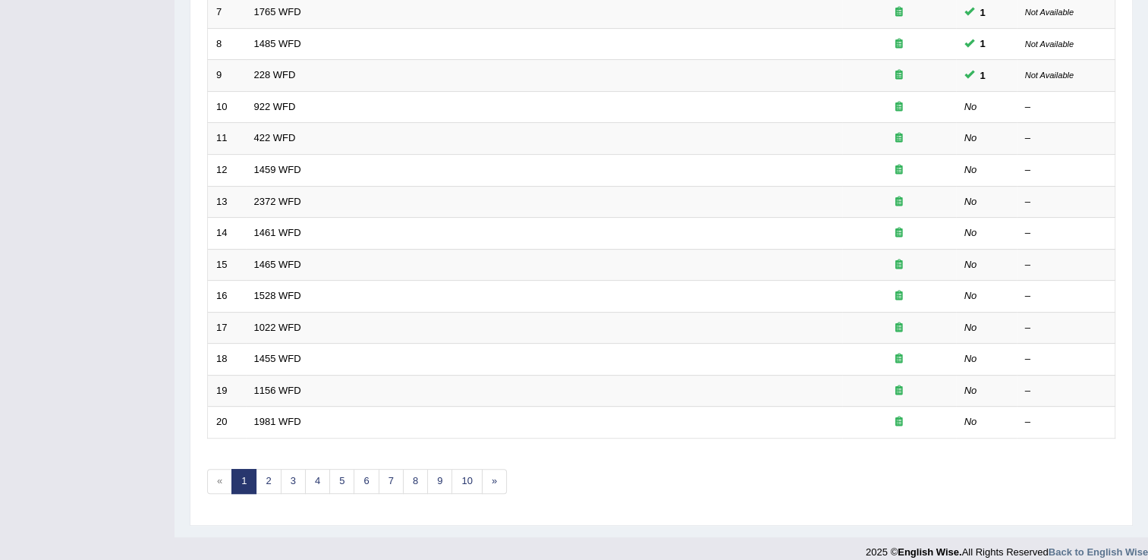
scroll to position [440, 0]
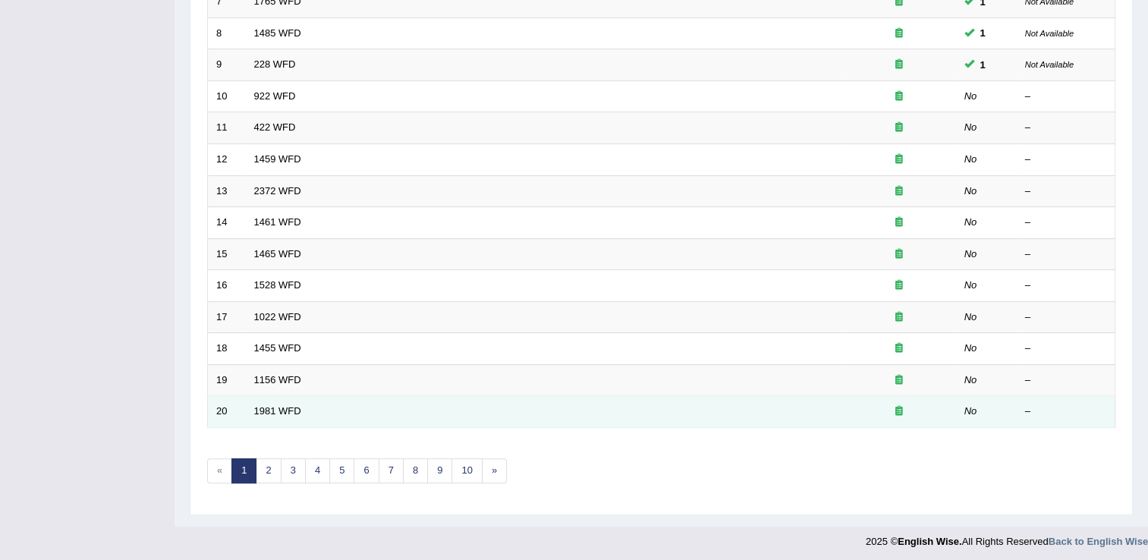
click at [278, 418] on td "1981 WFD" at bounding box center [544, 412] width 596 height 32
click at [262, 410] on link "1981 WFD" at bounding box center [277, 410] width 47 height 11
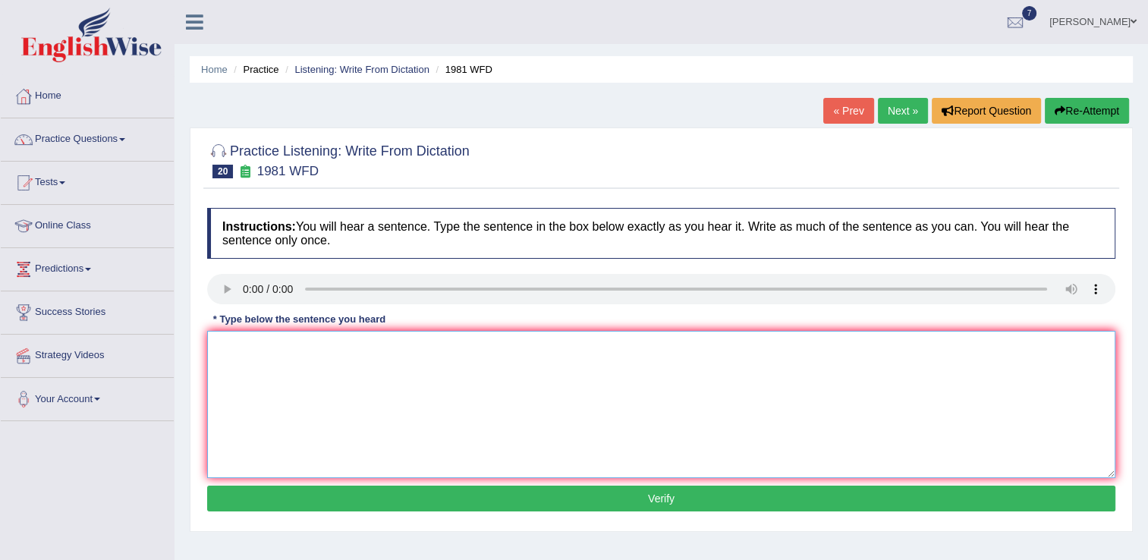
click at [228, 348] on textarea at bounding box center [661, 404] width 908 height 147
type textarea "All of your argument must be supported and relevent."
click at [661, 501] on button "Verify" at bounding box center [661, 498] width 908 height 26
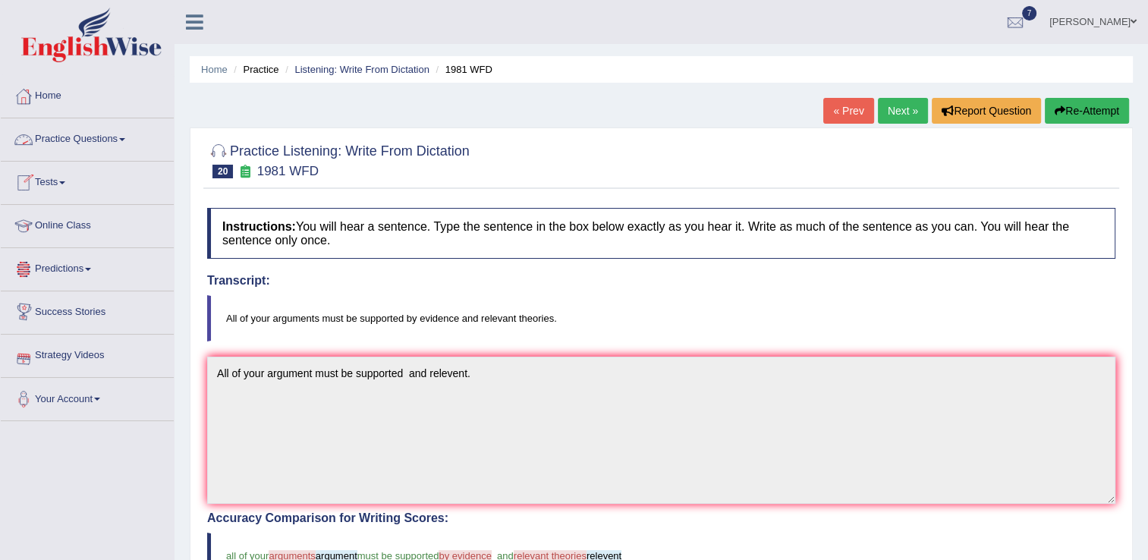
click at [121, 143] on link "Practice Questions" at bounding box center [87, 137] width 173 height 38
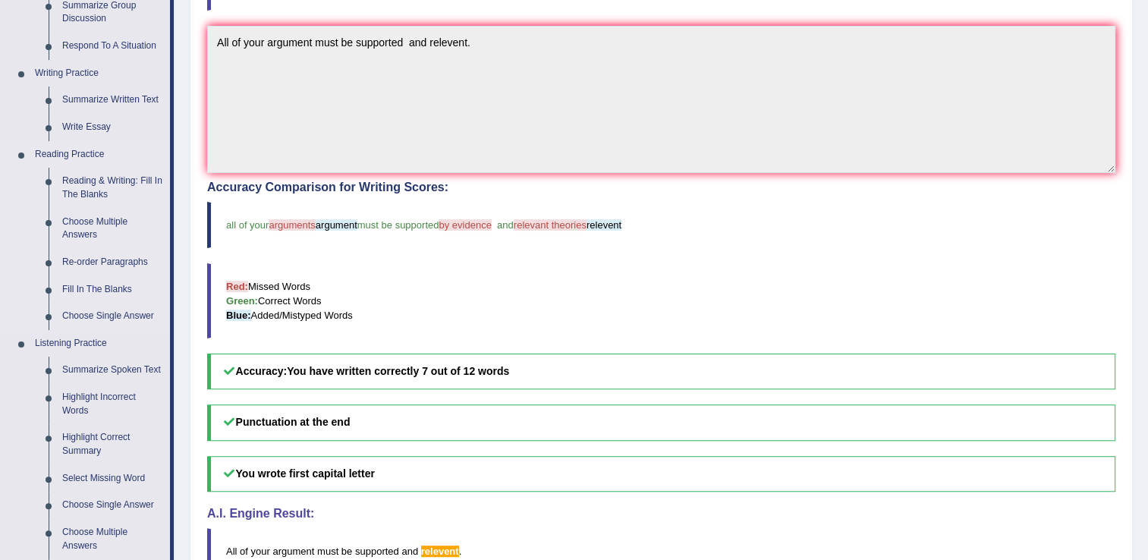
scroll to position [334, 0]
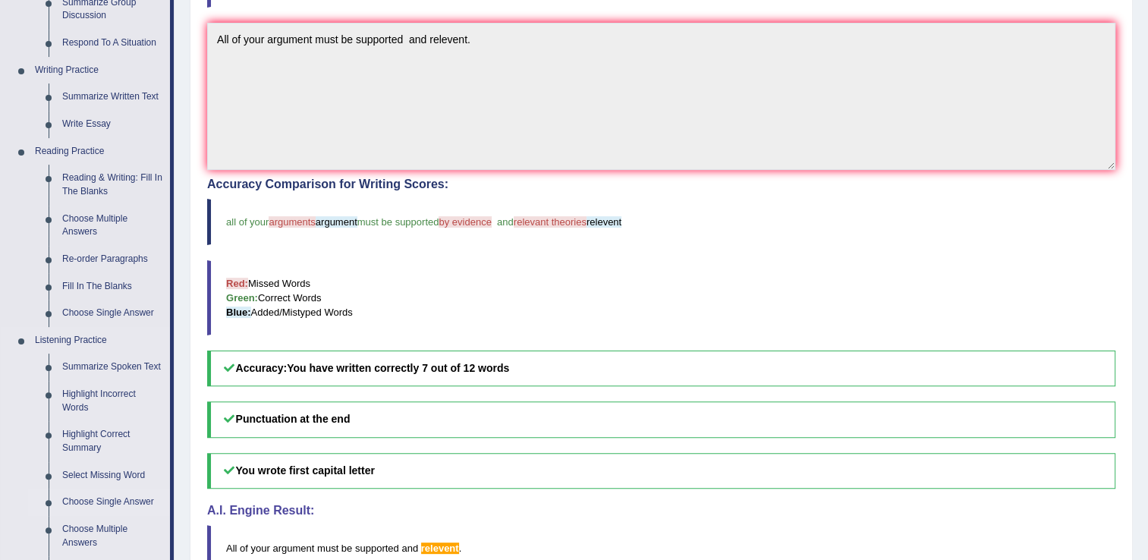
click at [138, 503] on link "Choose Single Answer" at bounding box center [112, 502] width 115 height 27
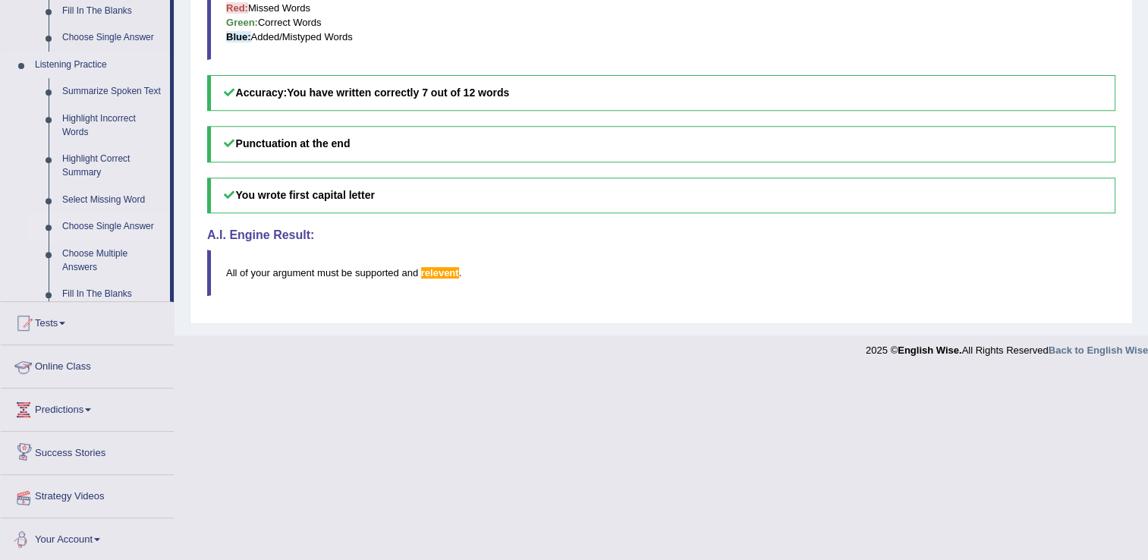
scroll to position [554, 0]
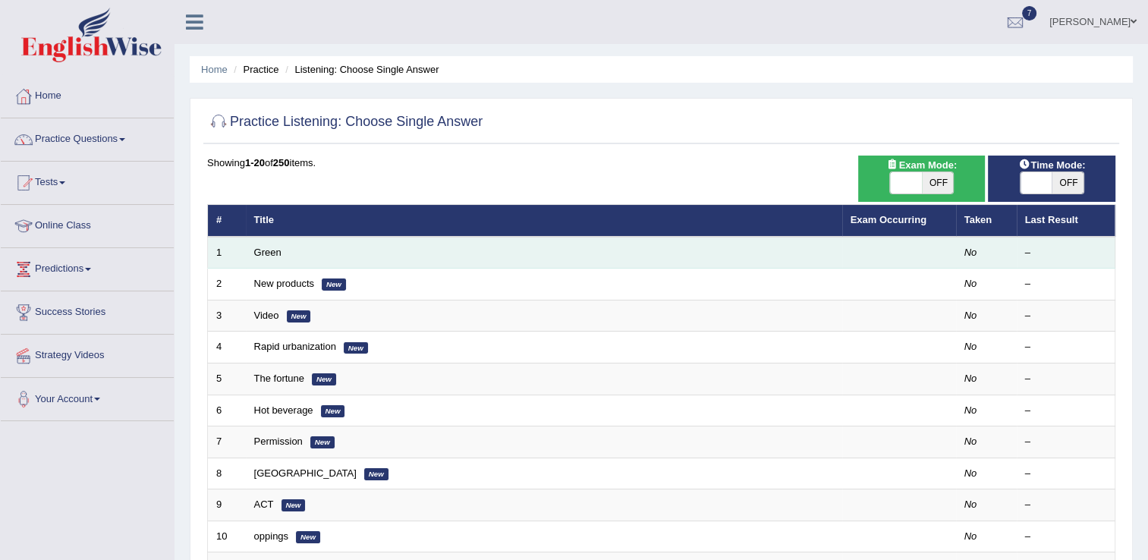
click at [271, 258] on td "Green" at bounding box center [544, 253] width 596 height 32
